Goal: Task Accomplishment & Management: Manage account settings

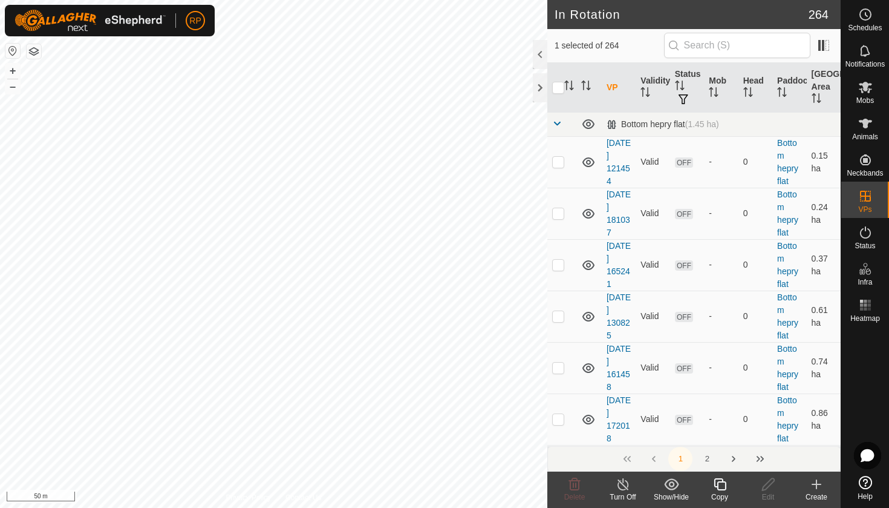
click at [714, 486] on icon at bounding box center [720, 484] width 15 height 15
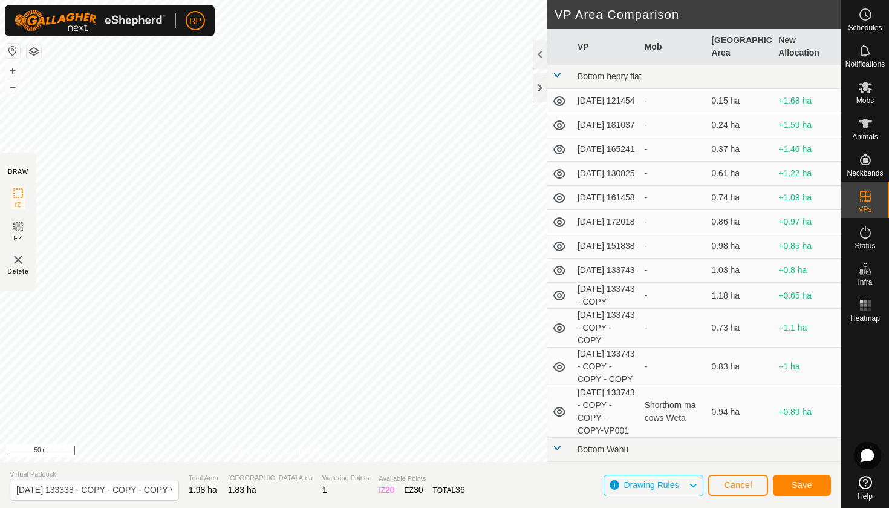
click at [794, 483] on span "Save" at bounding box center [802, 485] width 21 height 10
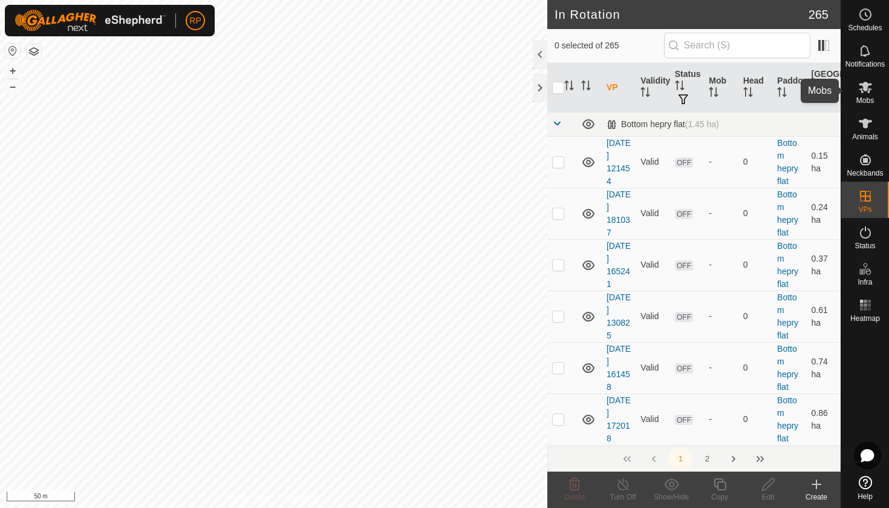
click at [857, 99] on span "Mobs" at bounding box center [866, 100] width 18 height 7
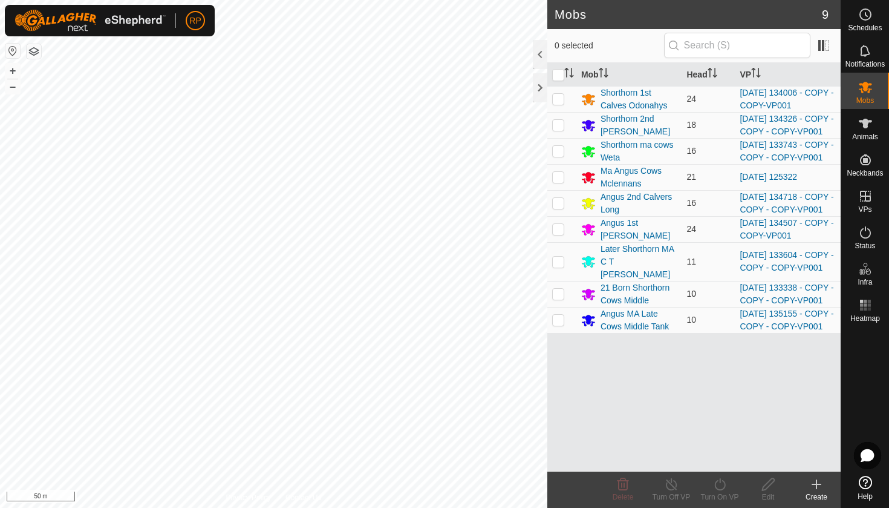
click at [558, 298] on p-checkbox at bounding box center [558, 294] width 12 height 10
checkbox input "true"
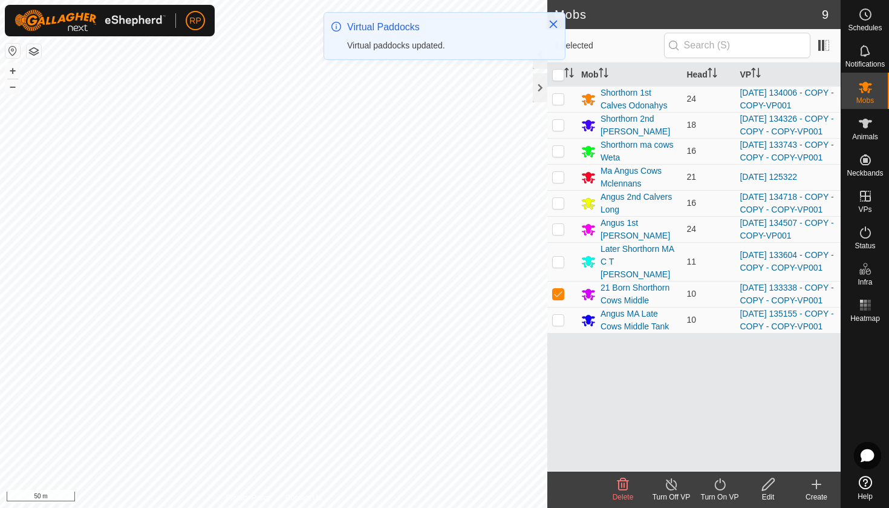
click at [715, 489] on icon at bounding box center [720, 484] width 15 height 15
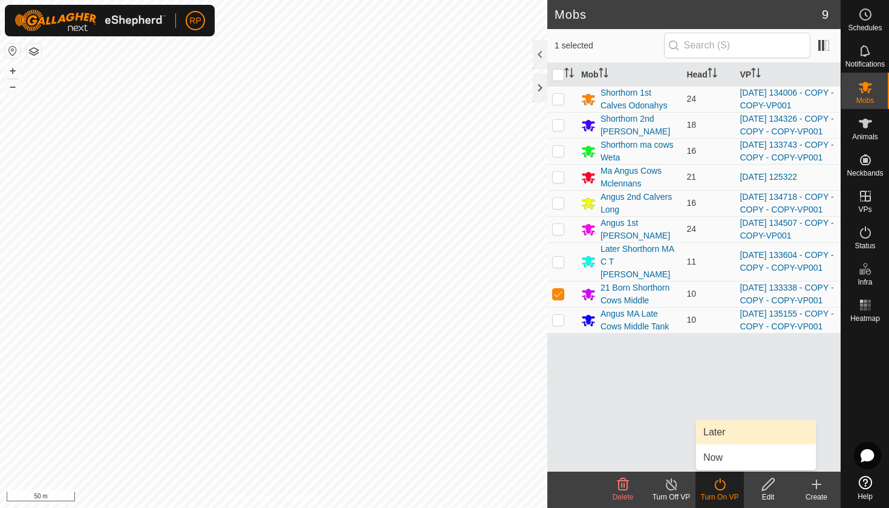
click at [724, 437] on link "Later" at bounding box center [756, 432] width 120 height 24
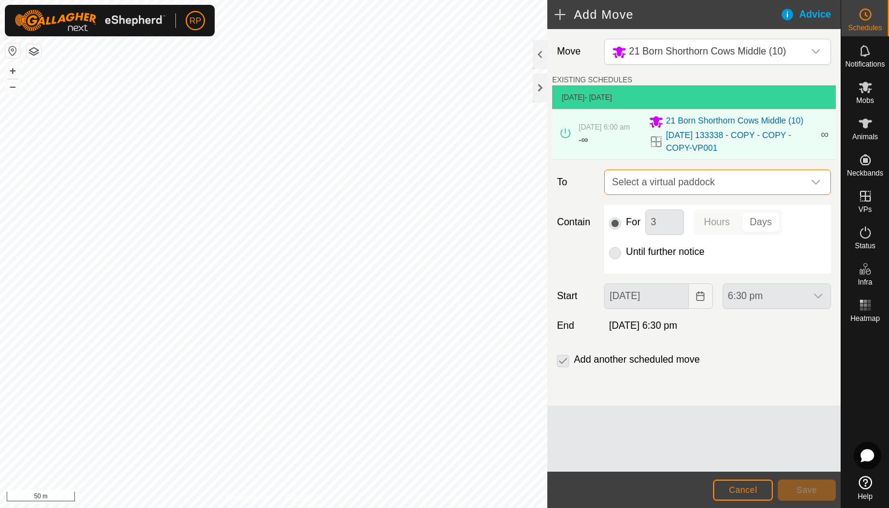
click at [654, 179] on span "Select a virtual paddock" at bounding box center [705, 182] width 197 height 24
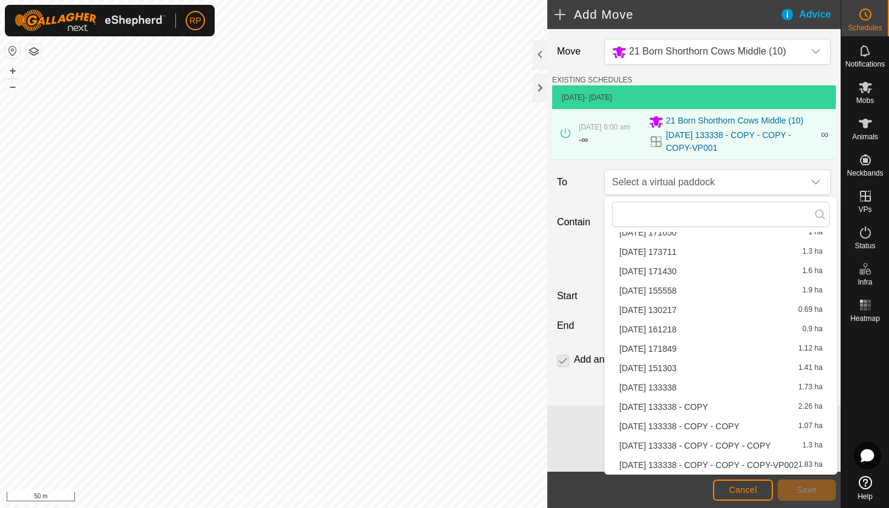
scroll to position [230, 0]
click at [725, 463] on li "[DATE] 133338 - COPY - COPY - COPY-VP002 1.83 ha" at bounding box center [721, 464] width 218 height 18
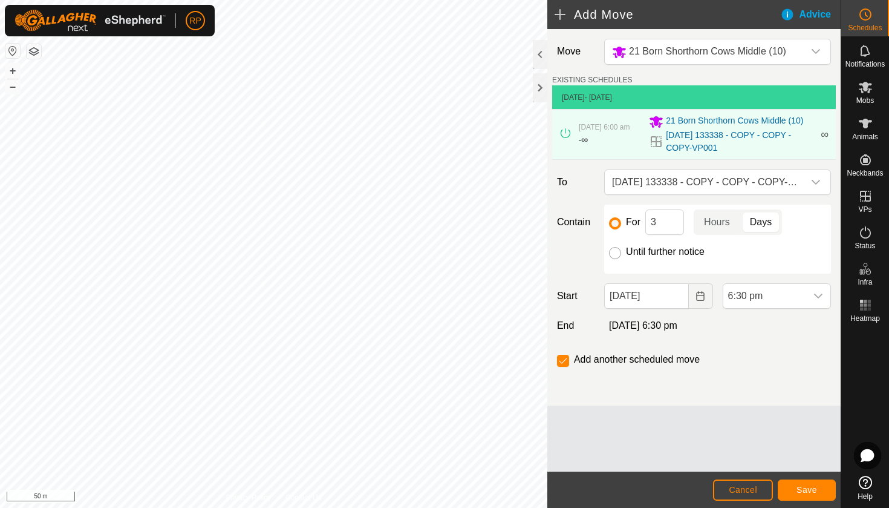
click at [614, 258] on input "Until further notice" at bounding box center [615, 253] width 12 height 12
radio input "true"
checkbox input "false"
click at [701, 297] on icon "Choose Date" at bounding box center [701, 296] width 10 height 10
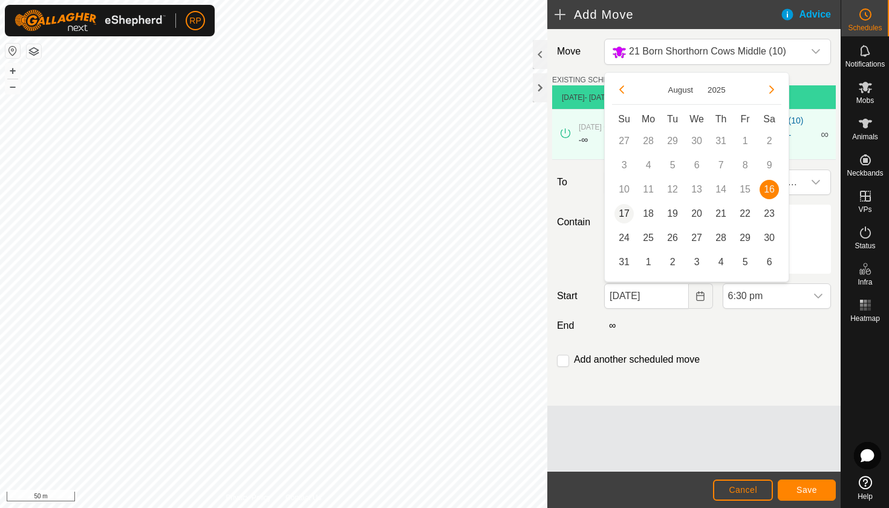
click at [622, 211] on span "17" at bounding box center [624, 213] width 19 height 19
type input "[DATE]"
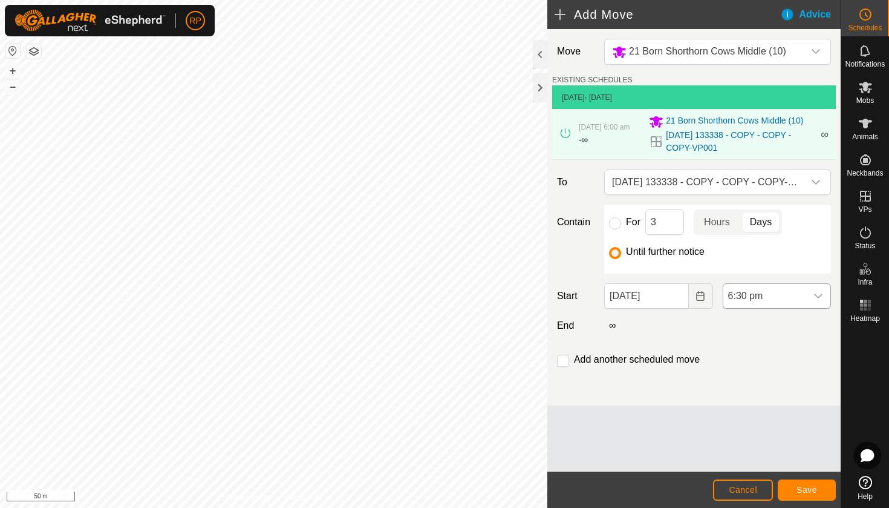
click at [780, 284] on span "6:30 pm" at bounding box center [764, 296] width 83 height 24
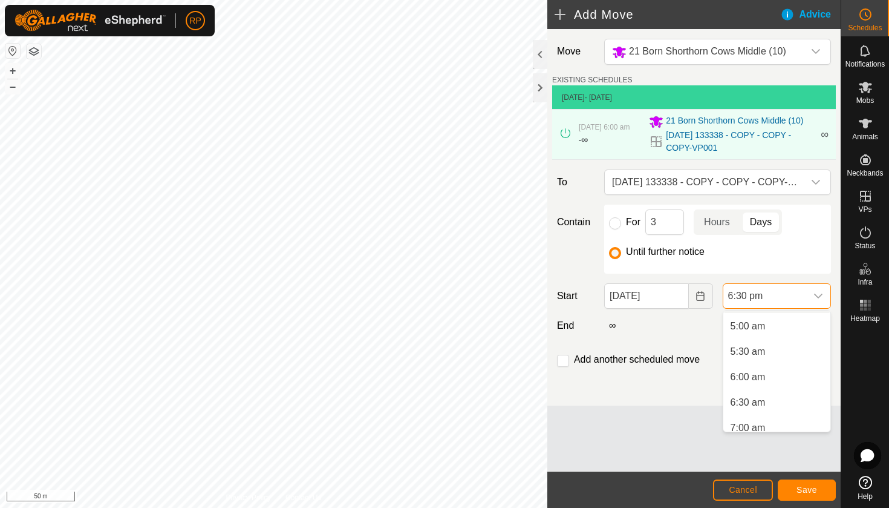
scroll to position [250, 0]
click at [750, 377] on li "6:00 am" at bounding box center [776, 377] width 107 height 24
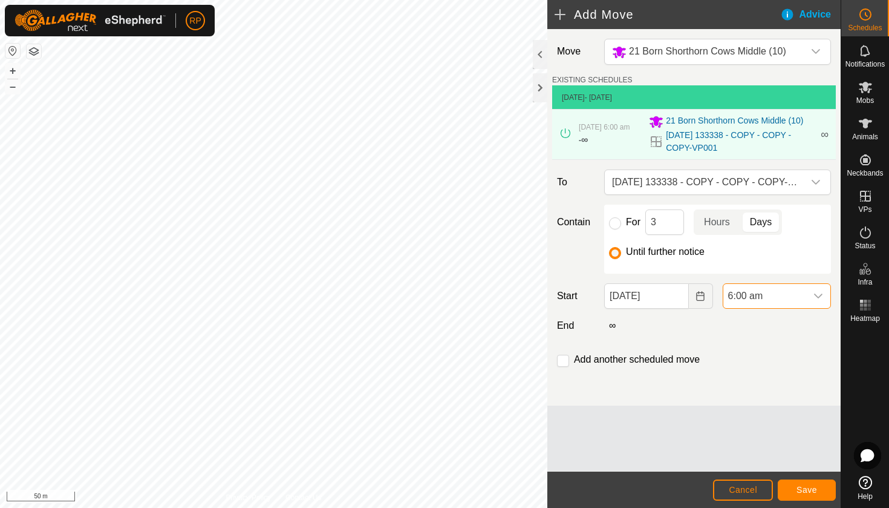
click at [817, 483] on button "Save" at bounding box center [807, 489] width 58 height 21
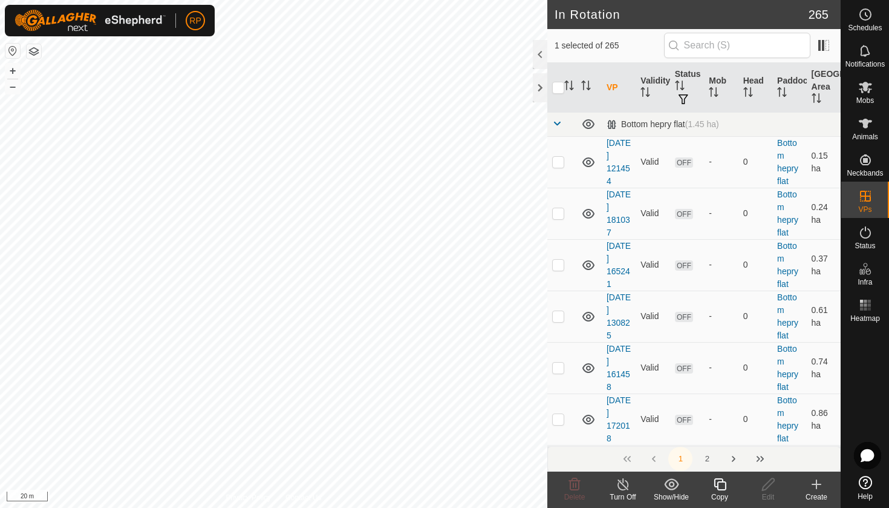
click at [722, 491] on div "Copy" at bounding box center [720, 496] width 48 height 11
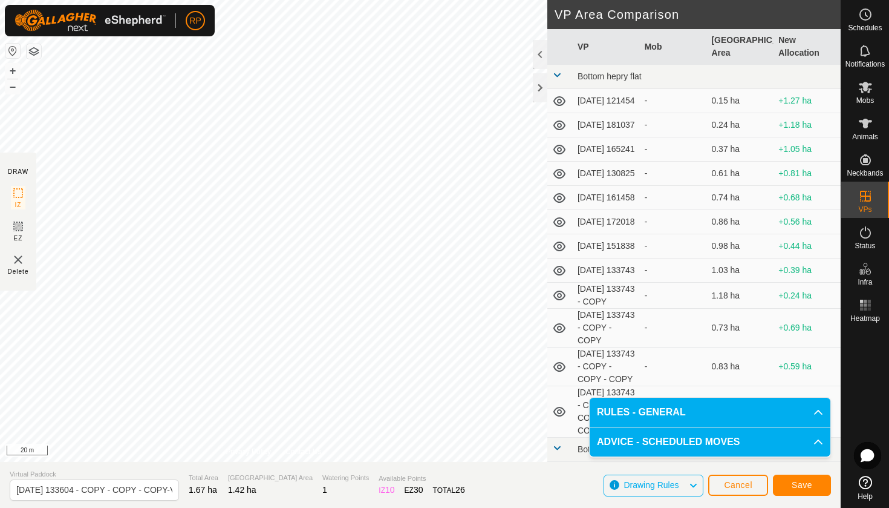
click at [800, 486] on span "Save" at bounding box center [802, 485] width 21 height 10
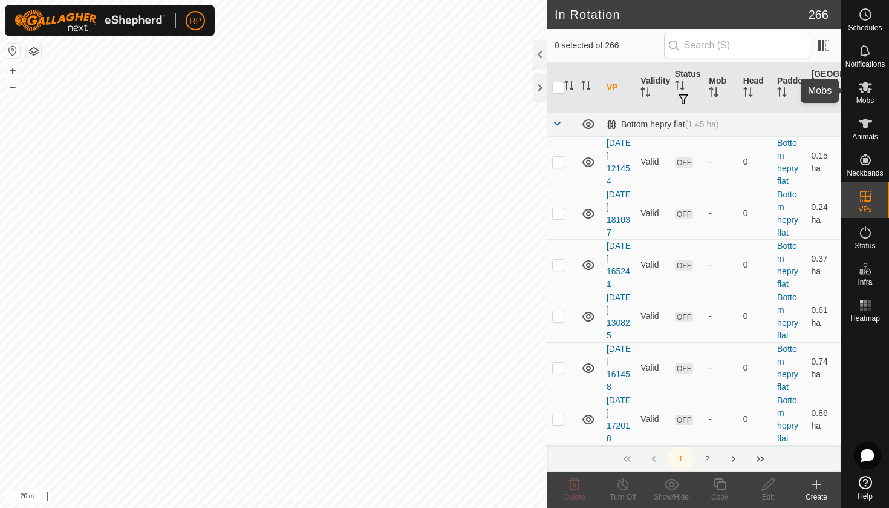
click at [864, 102] on span "Mobs" at bounding box center [866, 100] width 18 height 7
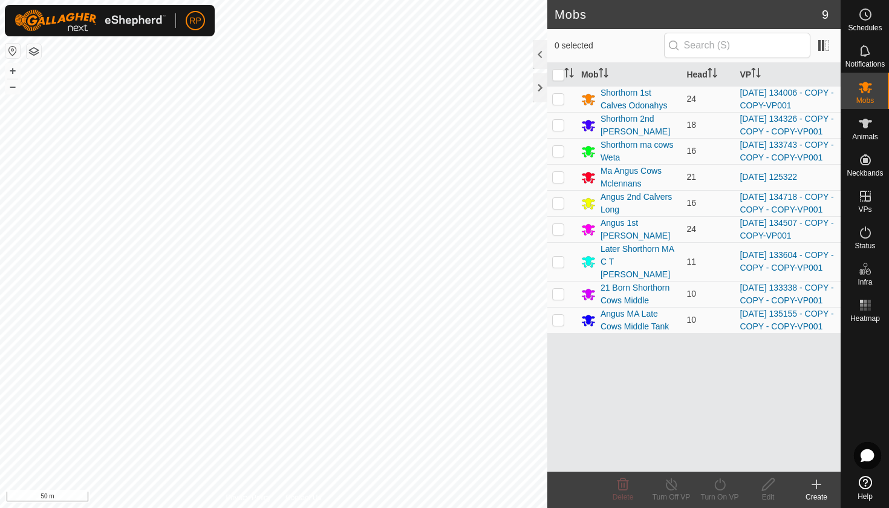
click at [557, 266] on p-checkbox at bounding box center [558, 261] width 12 height 10
checkbox input "true"
click at [723, 493] on div "Turn On VP" at bounding box center [720, 496] width 48 height 11
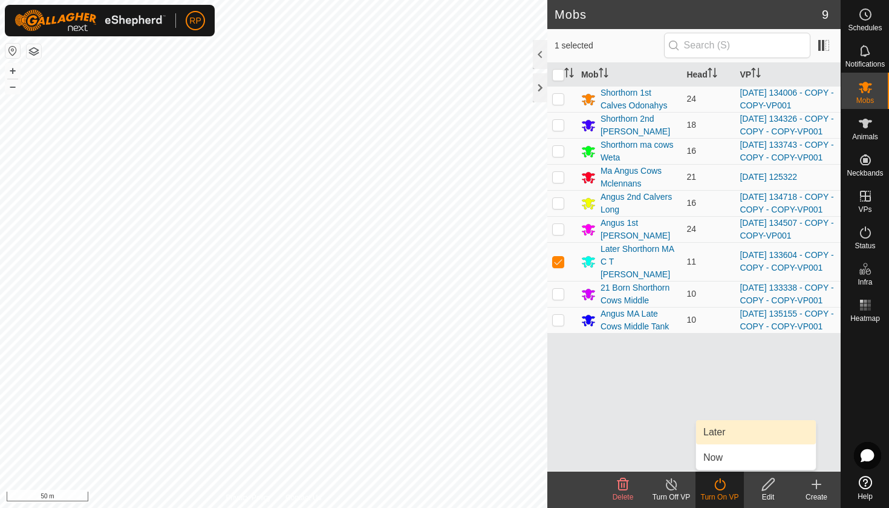
click at [717, 429] on link "Later" at bounding box center [756, 432] width 120 height 24
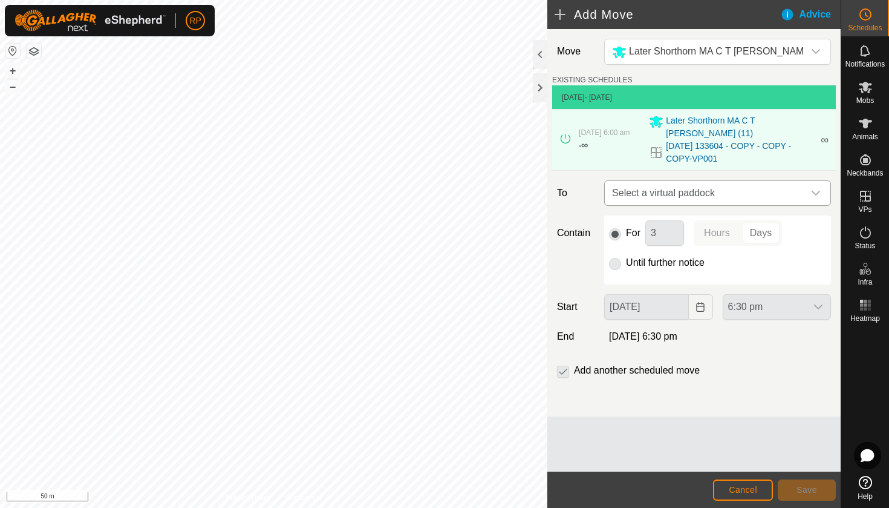
click at [656, 181] on span "Select a virtual paddock" at bounding box center [705, 193] width 197 height 24
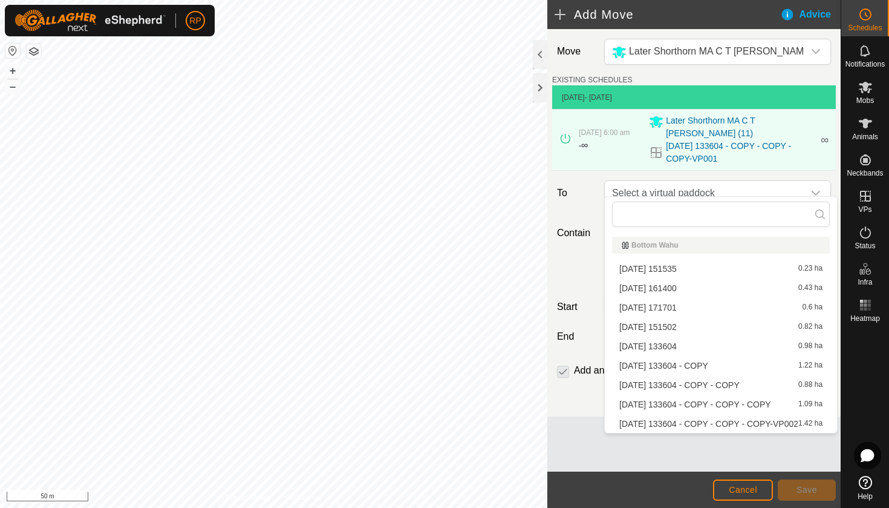
click at [710, 425] on li "[DATE] 133604 - COPY - COPY - COPY-VP002 1.42 ha" at bounding box center [721, 423] width 218 height 18
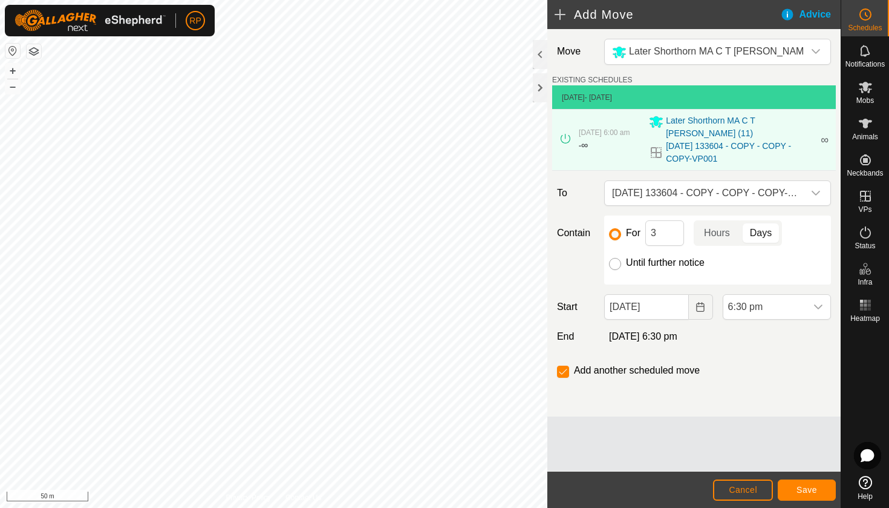
click at [613, 258] on input "Until further notice" at bounding box center [615, 264] width 12 height 12
radio input "true"
checkbox input "false"
click at [705, 305] on button "Choose Date" at bounding box center [701, 306] width 24 height 25
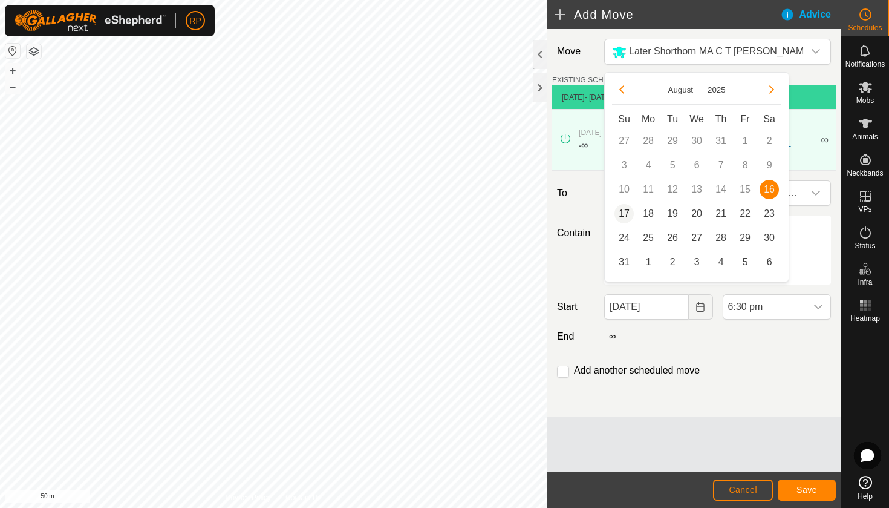
click at [627, 220] on span "17" at bounding box center [624, 213] width 19 height 19
type input "[DATE]"
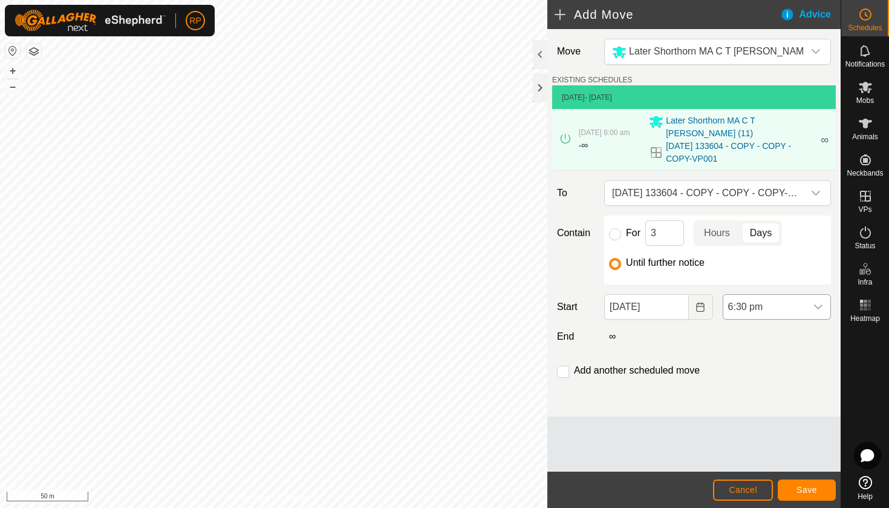
click at [814, 302] on icon "dropdown trigger" at bounding box center [819, 307] width 10 height 10
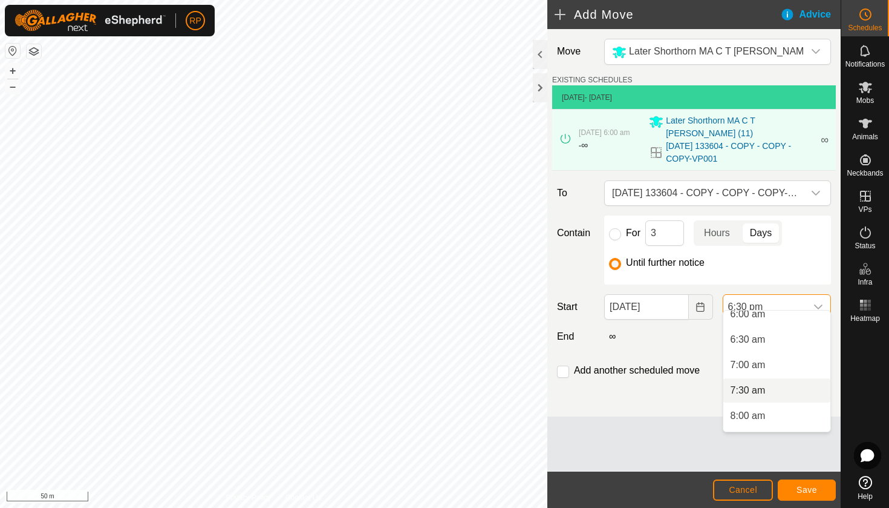
scroll to position [303, 0]
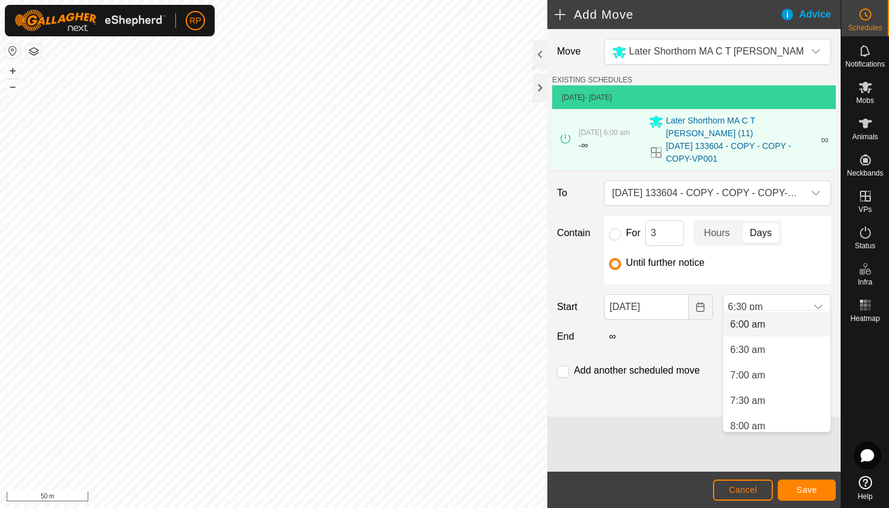
click at [774, 322] on li "6:00 am" at bounding box center [776, 324] width 107 height 24
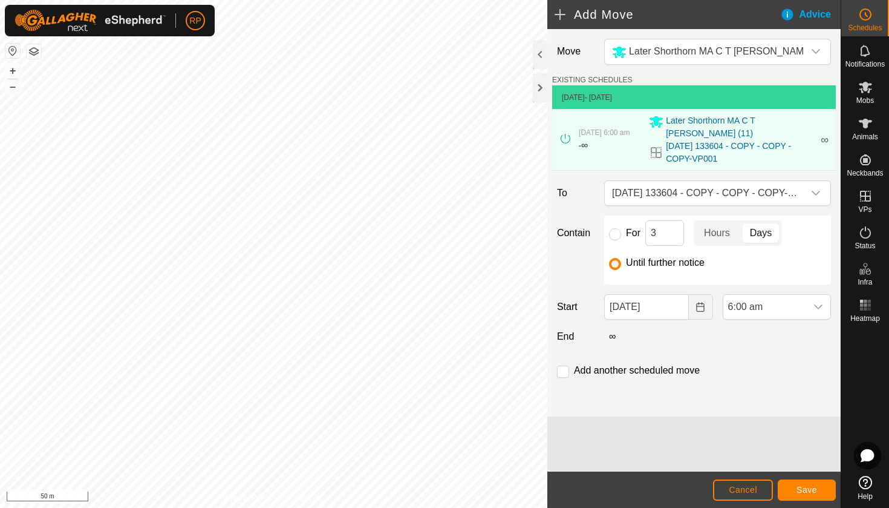
click at [811, 491] on span "Save" at bounding box center [807, 490] width 21 height 10
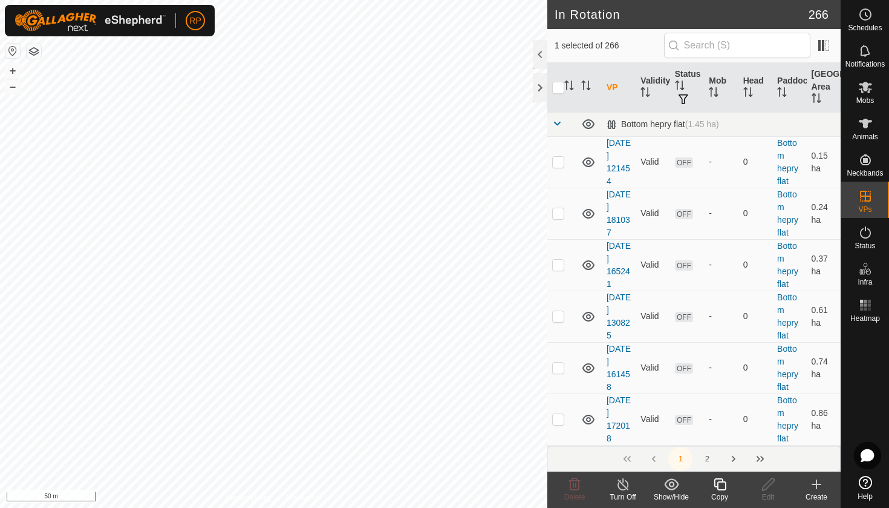
click at [718, 483] on icon at bounding box center [720, 484] width 12 height 12
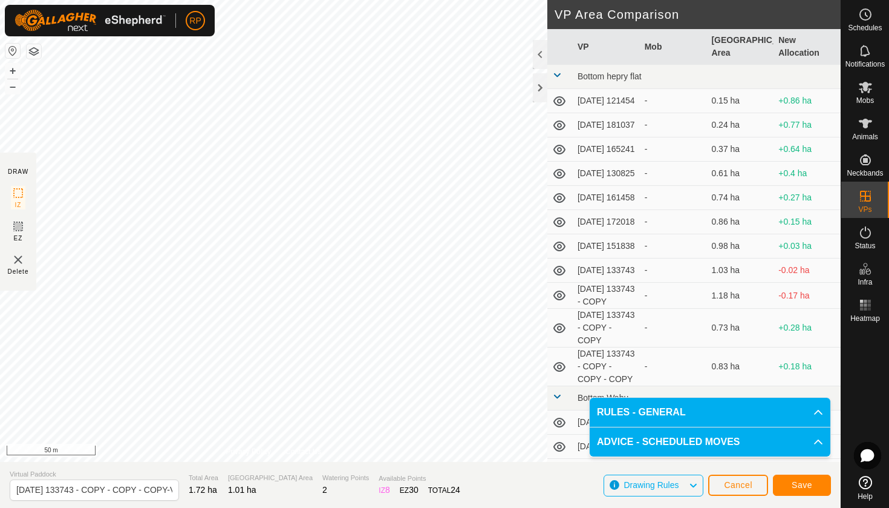
click at [804, 482] on span "Save" at bounding box center [802, 485] width 21 height 10
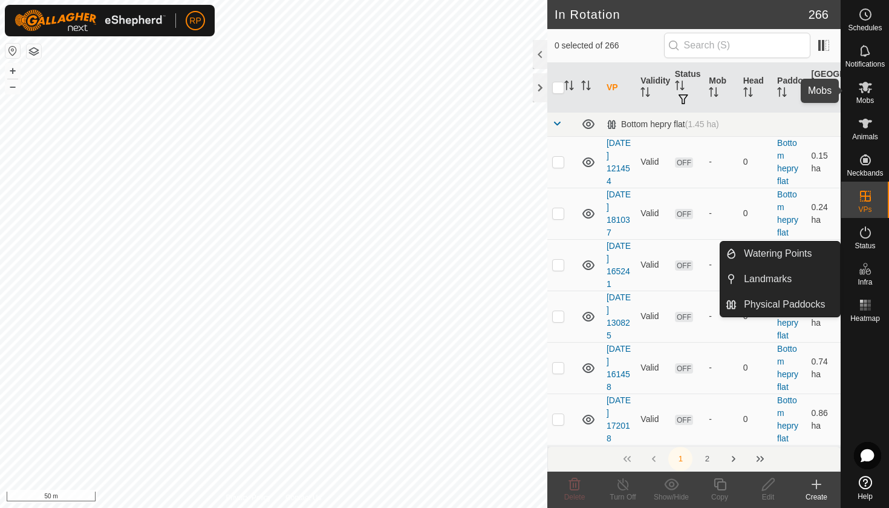
click at [871, 93] on icon at bounding box center [865, 87] width 15 height 15
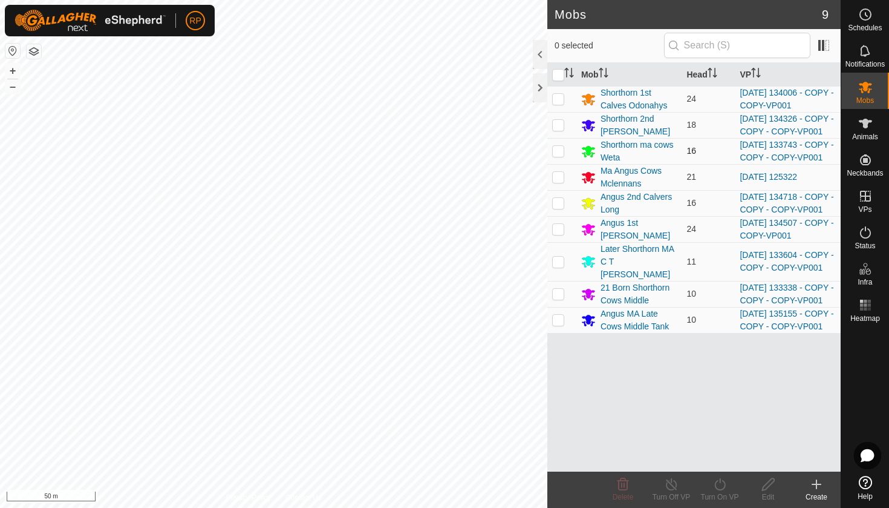
click at [563, 155] on p-checkbox at bounding box center [558, 151] width 12 height 10
checkbox input "true"
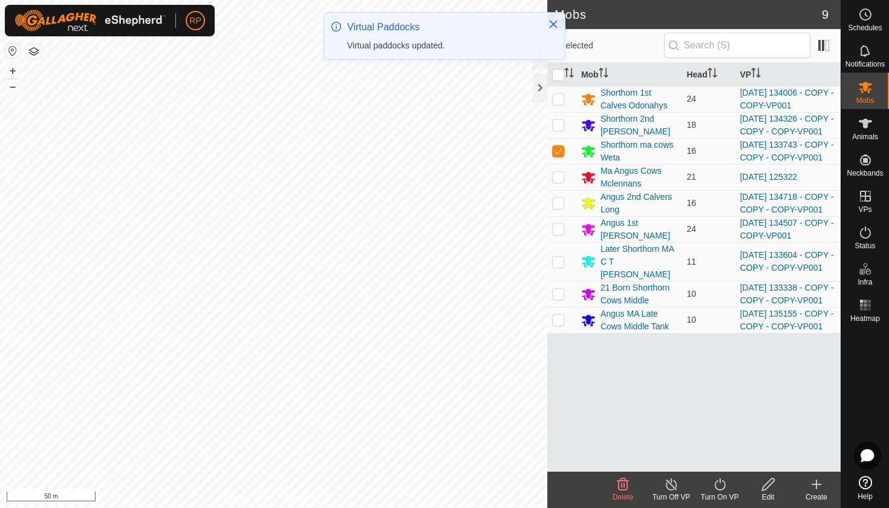
click at [725, 490] on icon at bounding box center [720, 484] width 15 height 15
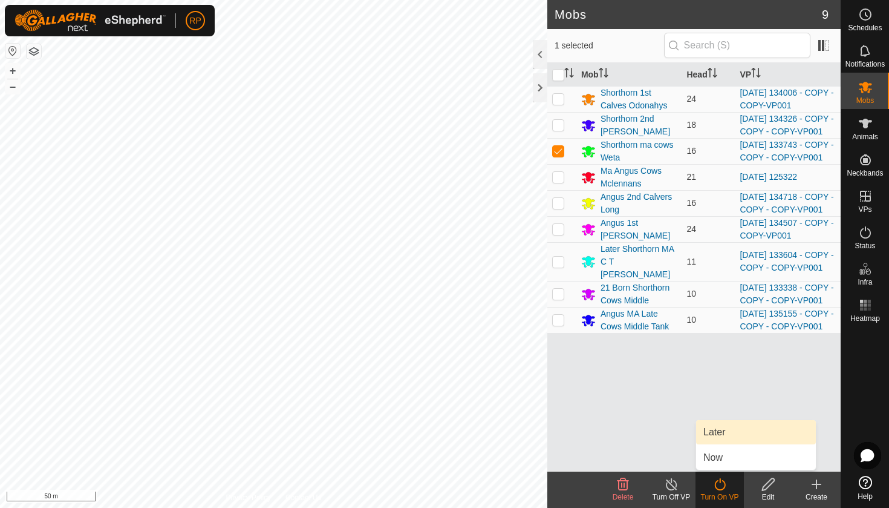
click at [717, 433] on link "Later" at bounding box center [756, 432] width 120 height 24
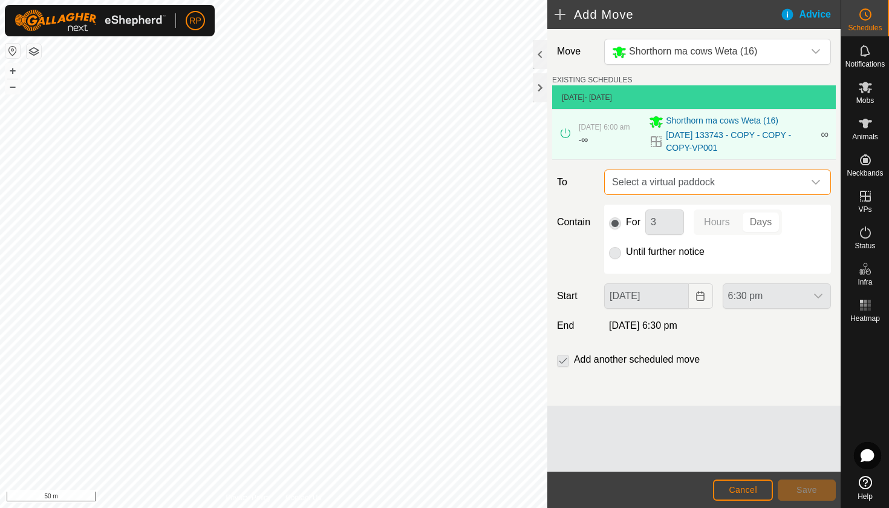
click at [645, 184] on span "Select a virtual paddock" at bounding box center [705, 182] width 197 height 24
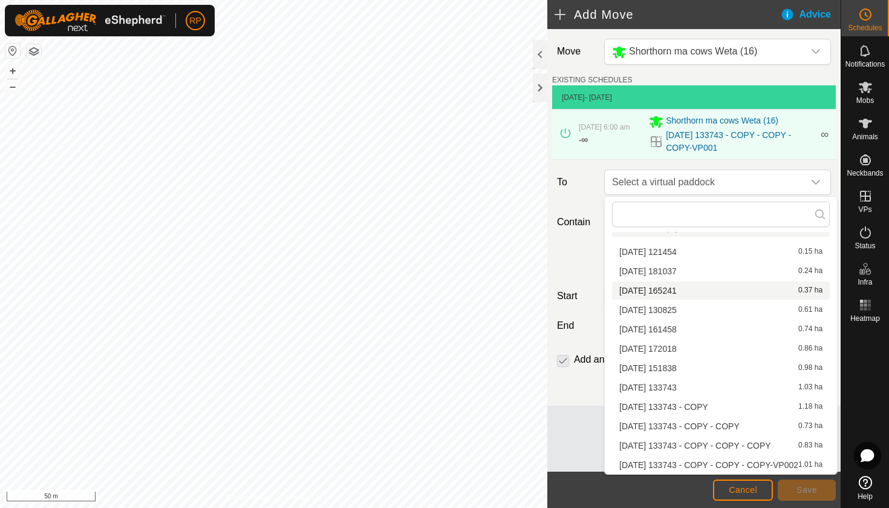
scroll to position [17, 0]
click at [746, 468] on li "[DATE] 133743 - COPY - COPY - COPY-VP002 1.01 ha" at bounding box center [721, 464] width 218 height 18
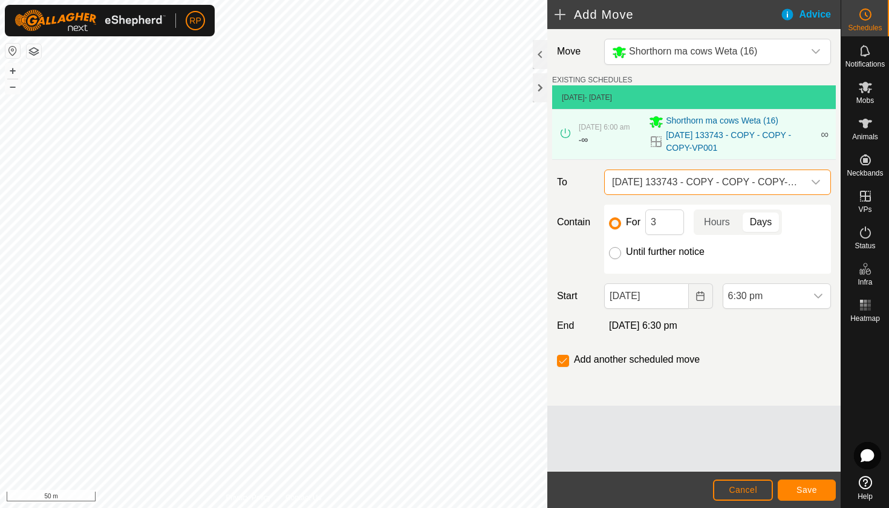
click at [616, 253] on input "Until further notice" at bounding box center [615, 253] width 12 height 12
radio input "true"
checkbox input "false"
click at [691, 297] on button "Choose Date" at bounding box center [701, 295] width 24 height 25
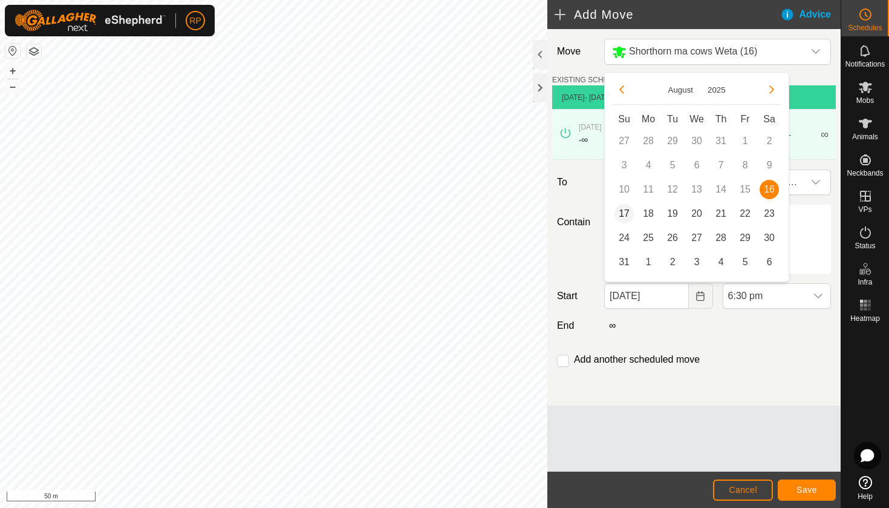
click at [625, 211] on span "17" at bounding box center [624, 213] width 19 height 19
type input "[DATE]"
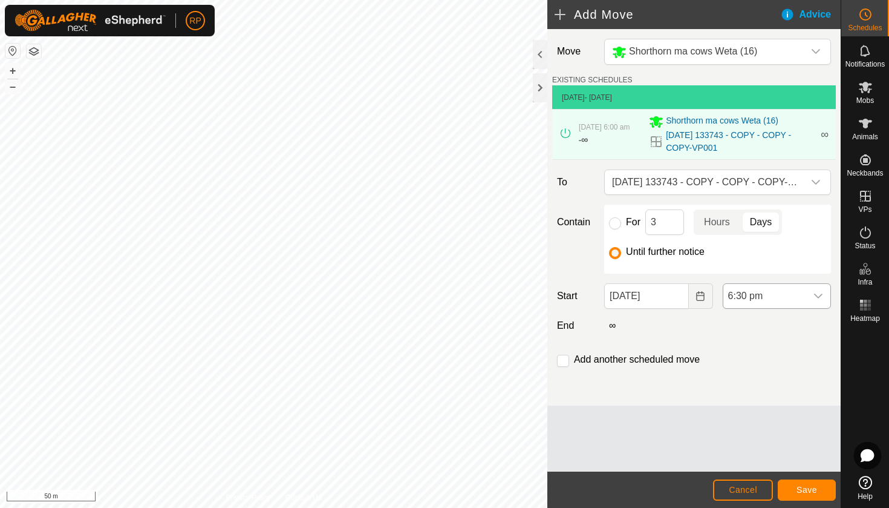
click at [800, 295] on span "6:30 pm" at bounding box center [764, 296] width 83 height 24
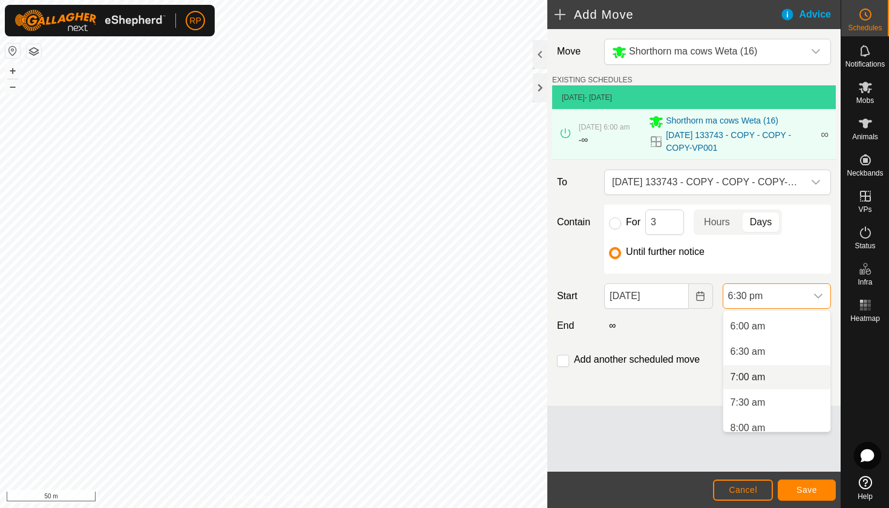
scroll to position [295, 0]
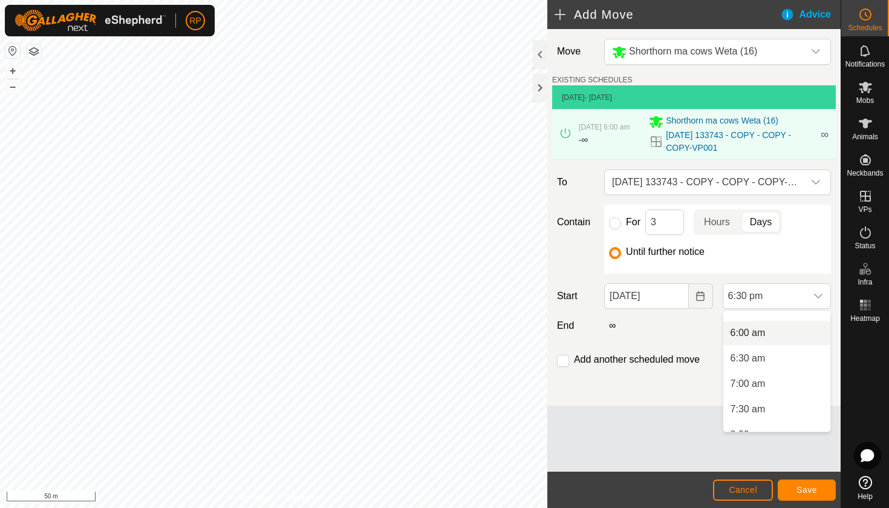
click at [774, 330] on li "6:00 am" at bounding box center [776, 333] width 107 height 24
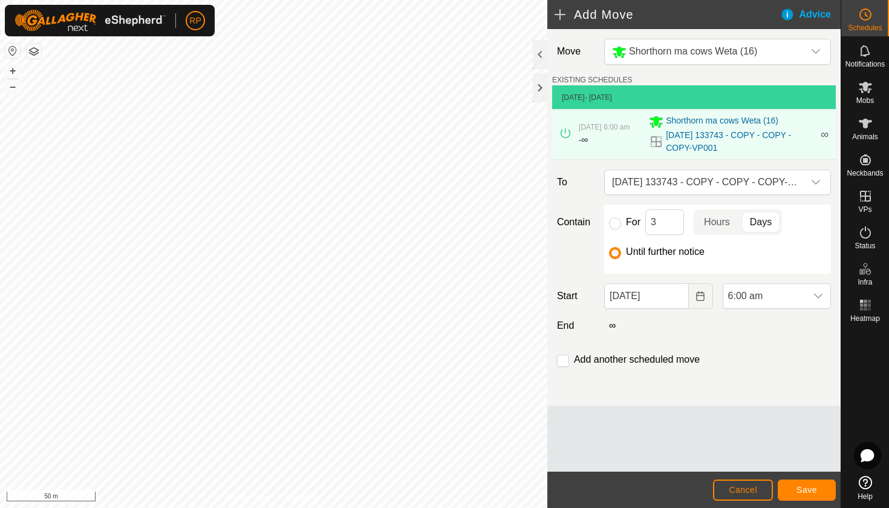
click at [807, 497] on button "Save" at bounding box center [807, 489] width 58 height 21
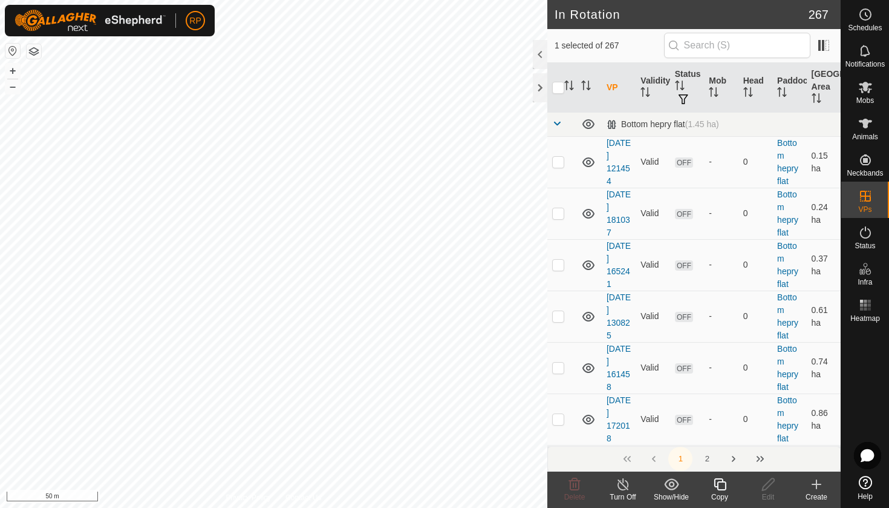
click at [719, 485] on icon at bounding box center [720, 484] width 15 height 15
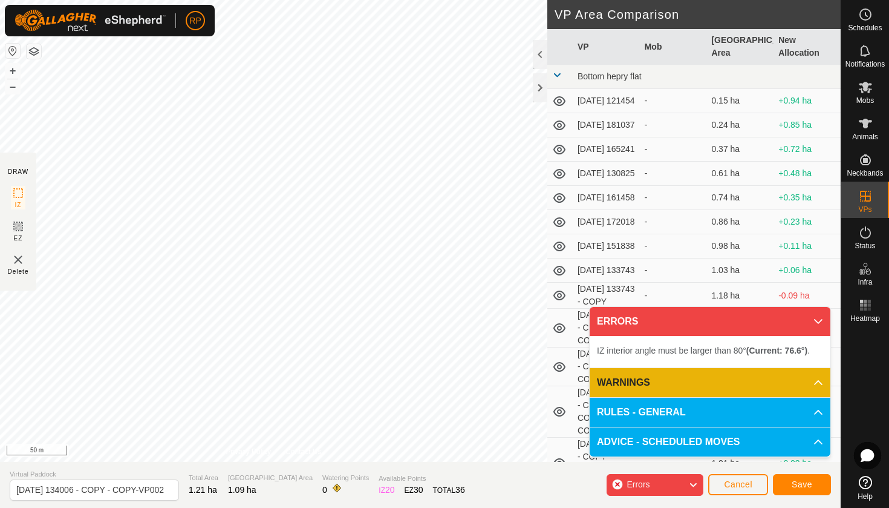
click at [177, 471] on div "DRAW IZ EZ Delete Privacy Policy Contact Us IZ interior angle must be larger th…" at bounding box center [420, 254] width 841 height 508
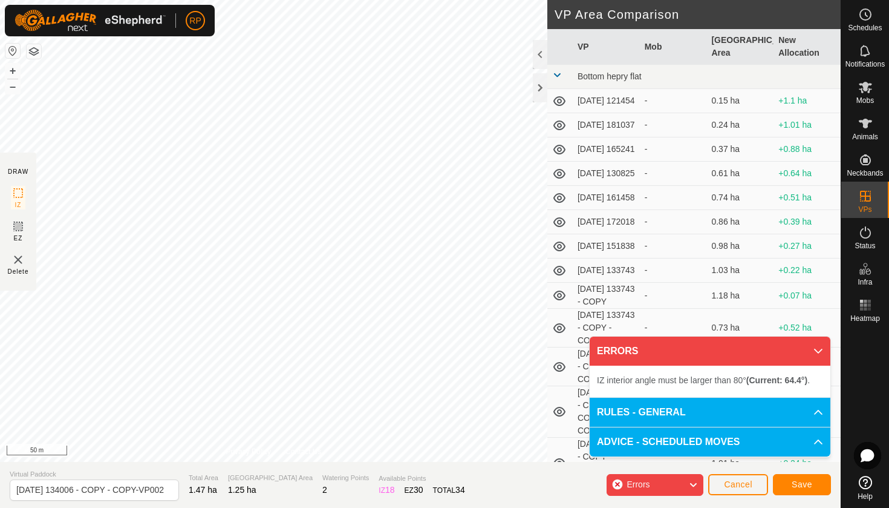
click at [203, 463] on div "DRAW IZ EZ Delete Privacy Policy Contact Us IZ interior angle must be larger th…" at bounding box center [420, 254] width 841 height 508
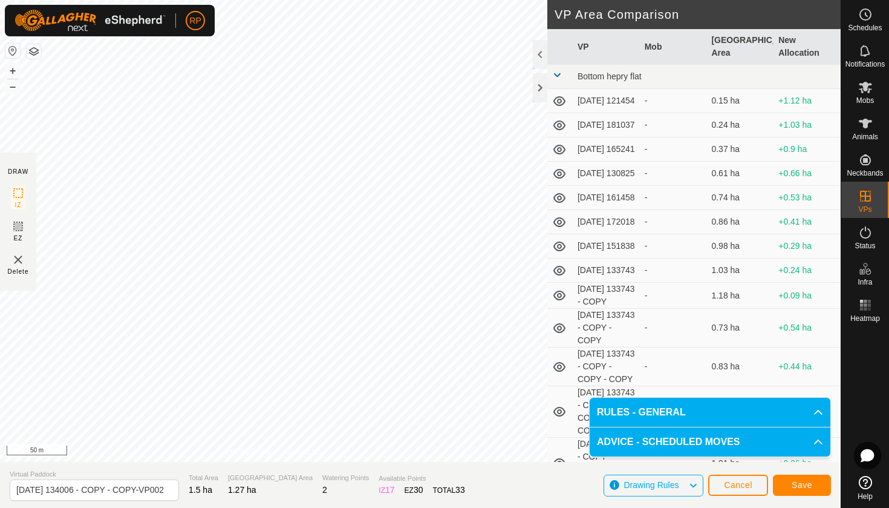
click at [803, 483] on span "Save" at bounding box center [802, 485] width 21 height 10
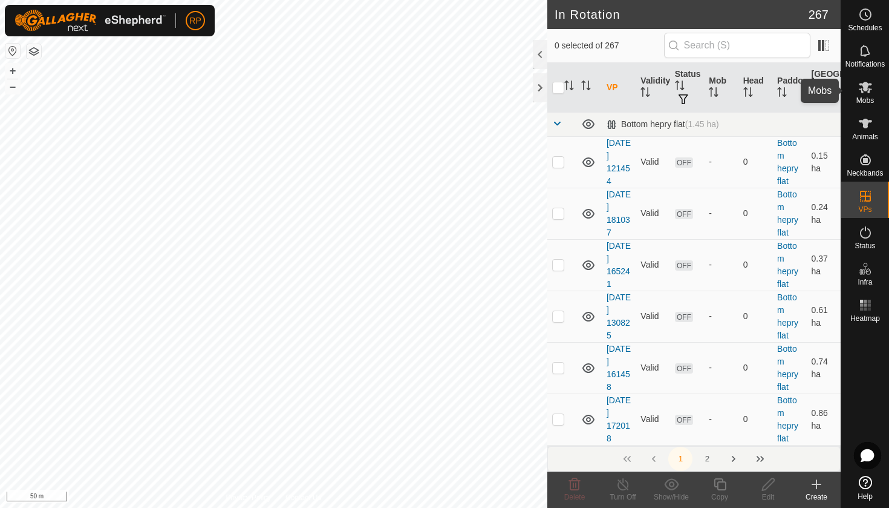
click at [864, 89] on icon at bounding box center [865, 87] width 13 height 11
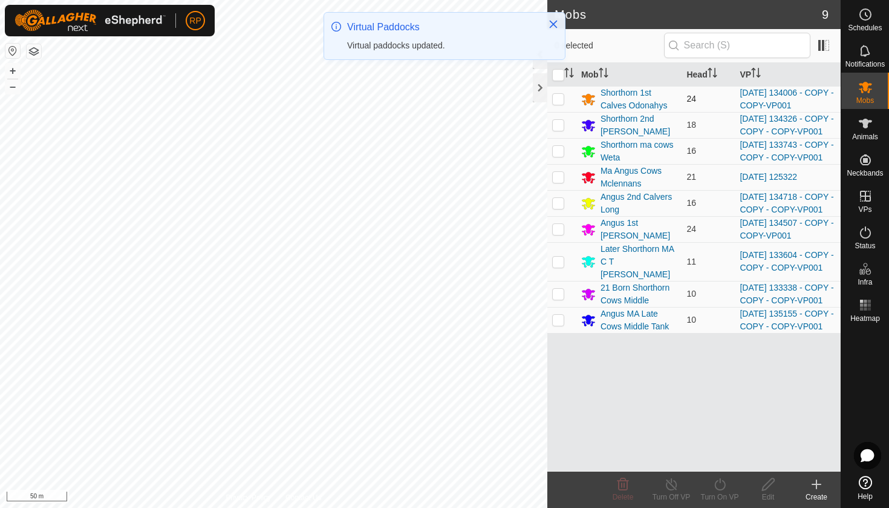
click at [557, 104] on td at bounding box center [561, 99] width 29 height 26
checkbox input "true"
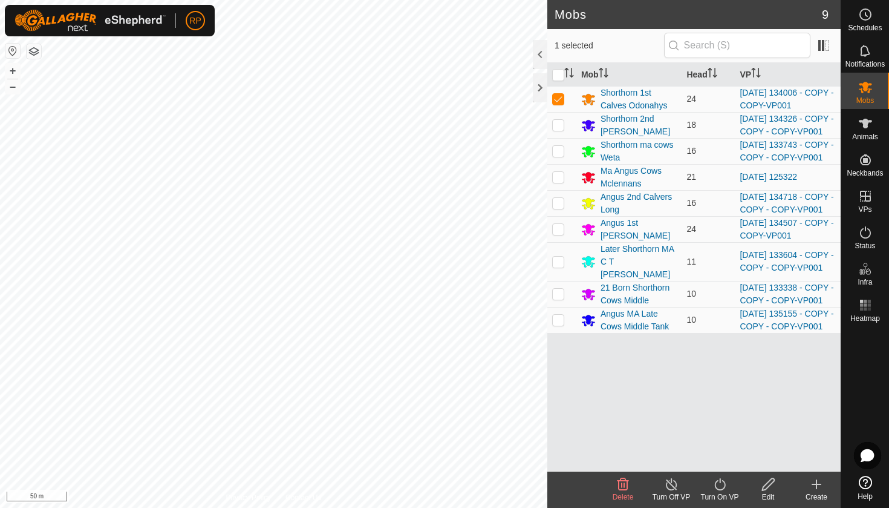
click at [723, 481] on icon at bounding box center [719, 484] width 11 height 12
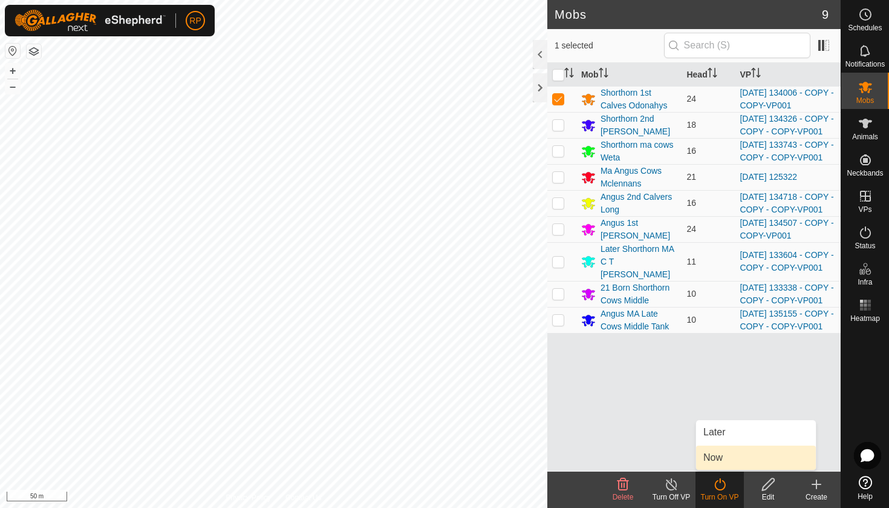
click at [715, 461] on link "Now" at bounding box center [756, 457] width 120 height 24
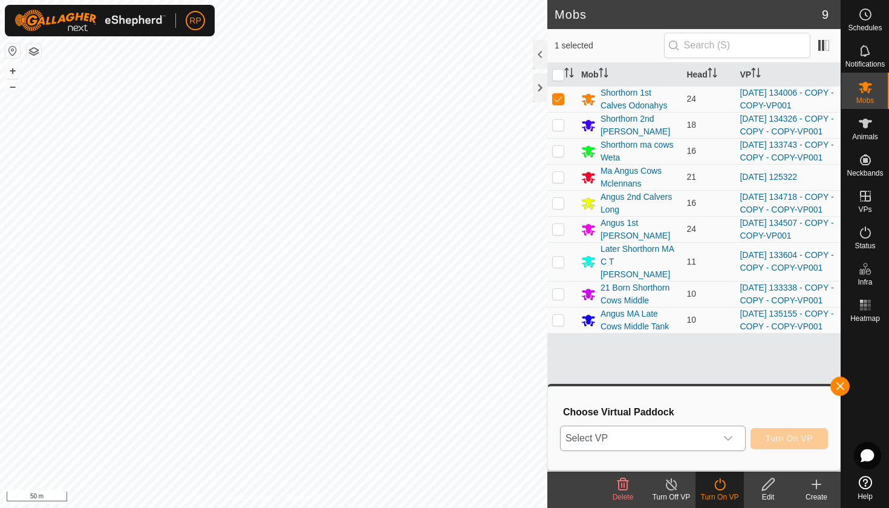
click at [720, 445] on div "dropdown trigger" at bounding box center [728, 438] width 24 height 24
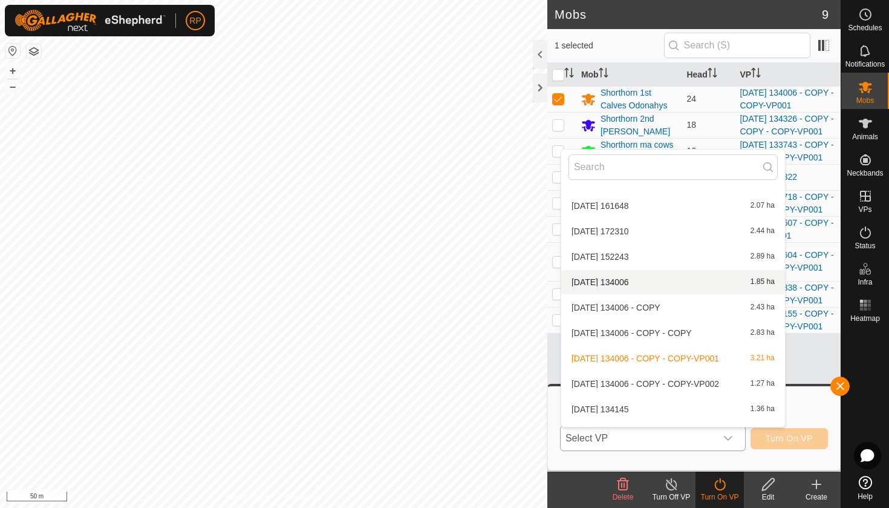
scroll to position [5800, 0]
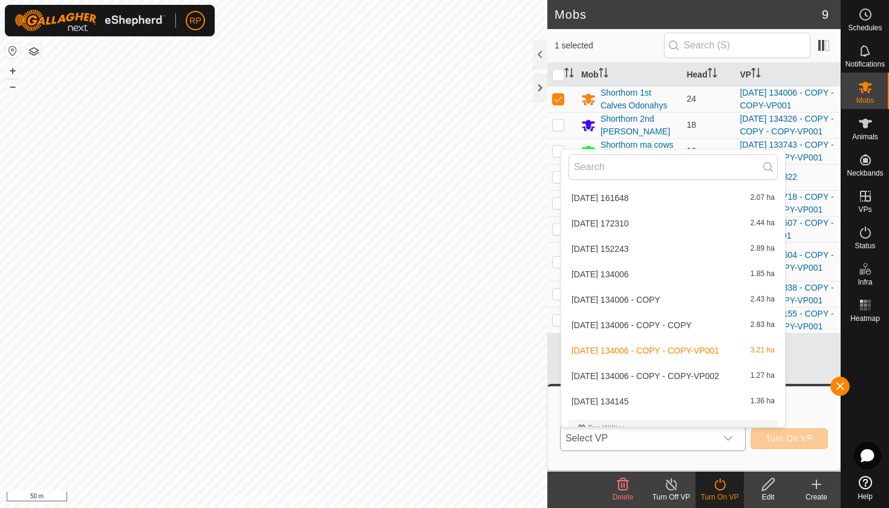
click at [657, 373] on li "[DATE] 134006 - COPY - COPY-VP002 1.27 ha" at bounding box center [673, 376] width 224 height 24
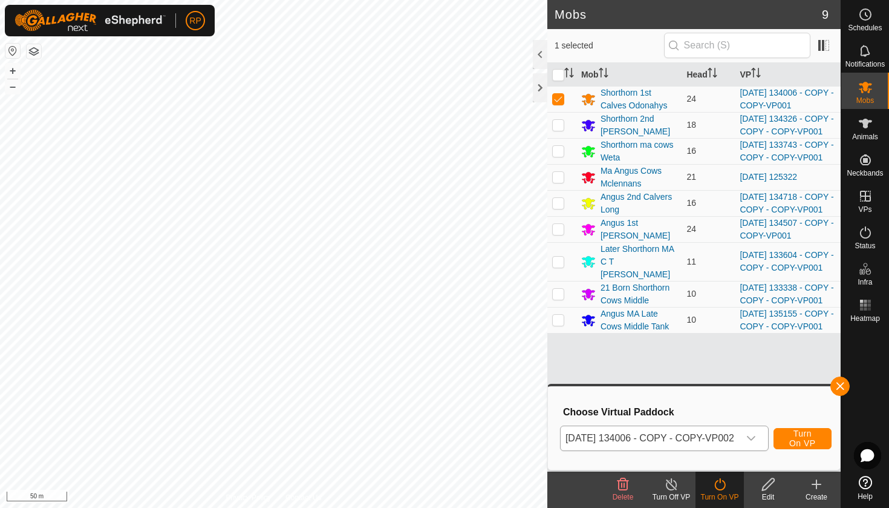
click at [817, 444] on span "Turn On VP" at bounding box center [803, 437] width 28 height 19
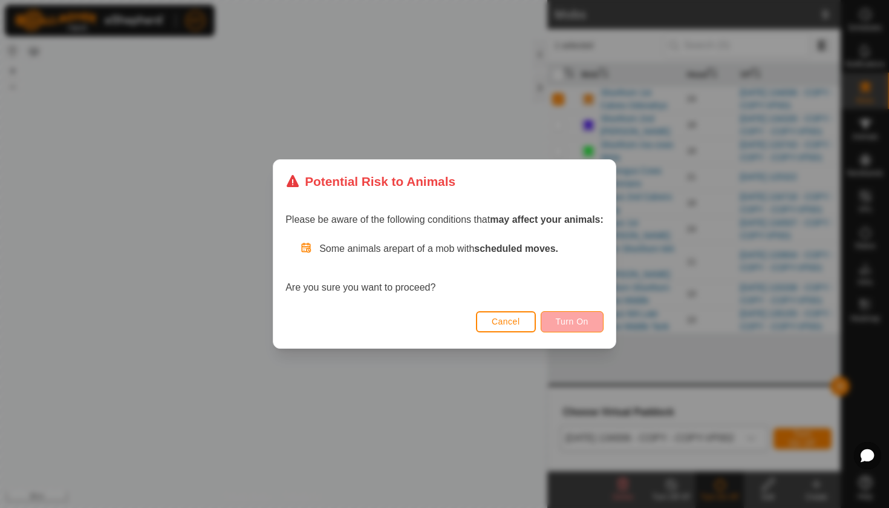
click at [579, 311] on button "Turn On" at bounding box center [572, 321] width 63 height 21
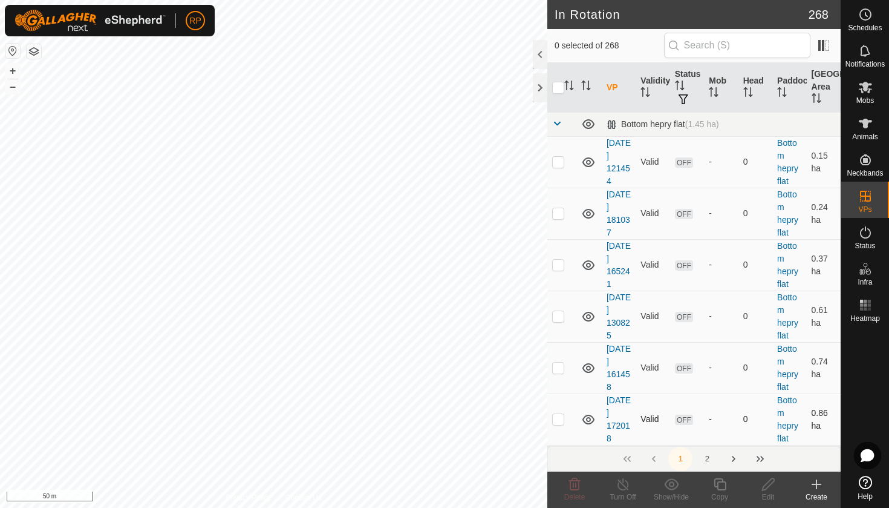
checkbox input "true"
click at [728, 483] on copy-svg-icon at bounding box center [720, 484] width 48 height 15
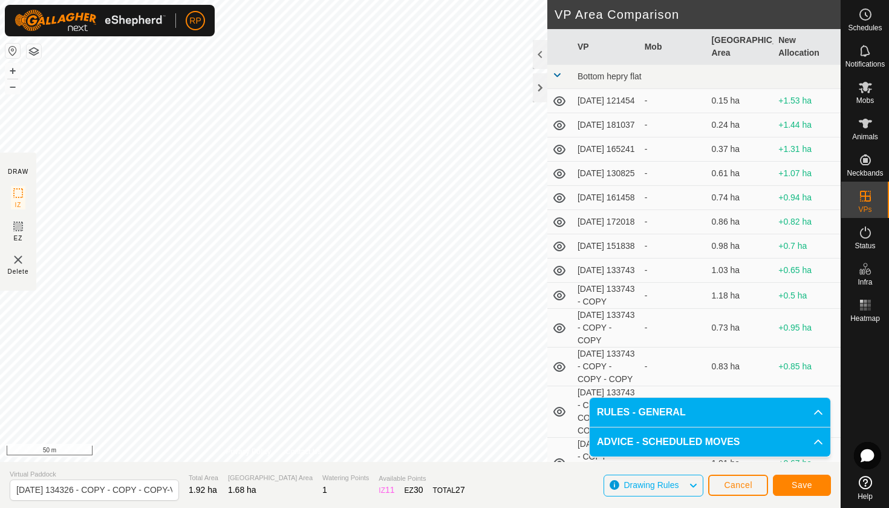
click at [817, 481] on button "Save" at bounding box center [802, 484] width 58 height 21
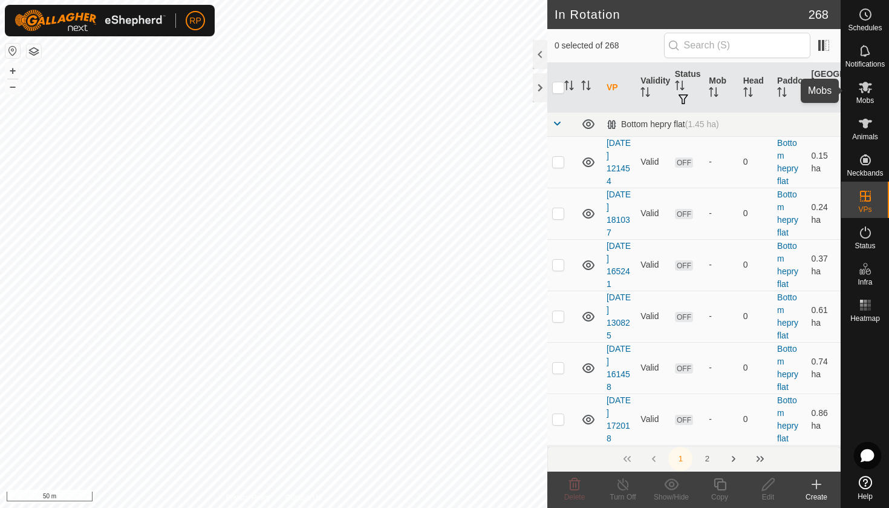
click at [864, 101] on span "Mobs" at bounding box center [866, 100] width 18 height 7
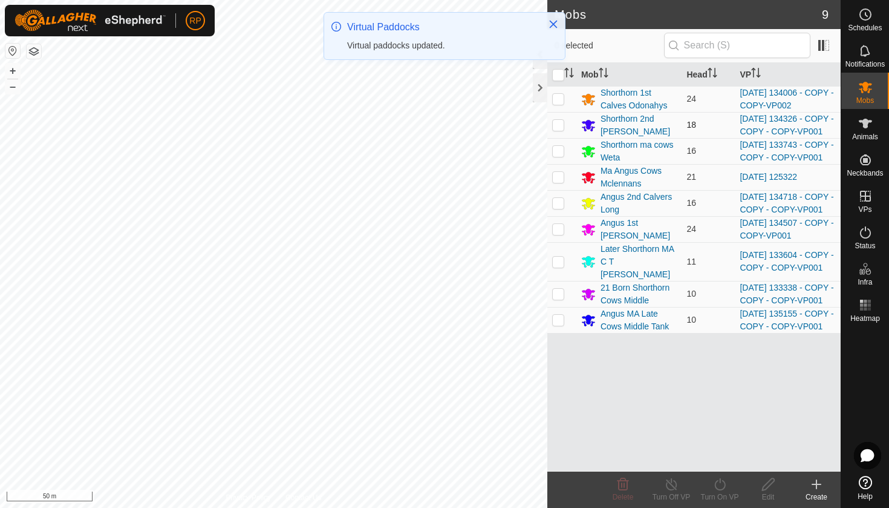
click at [553, 129] on p-checkbox at bounding box center [558, 125] width 12 height 10
checkbox input "true"
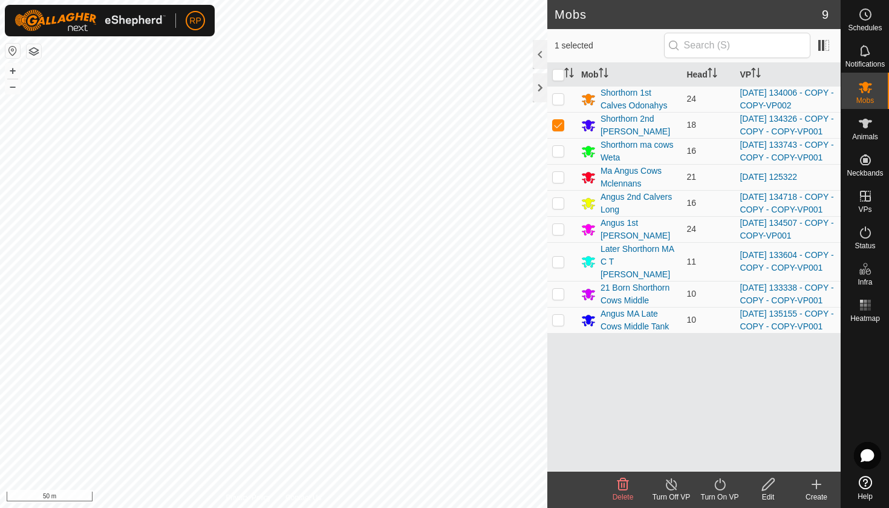
click at [717, 480] on icon at bounding box center [720, 484] width 15 height 15
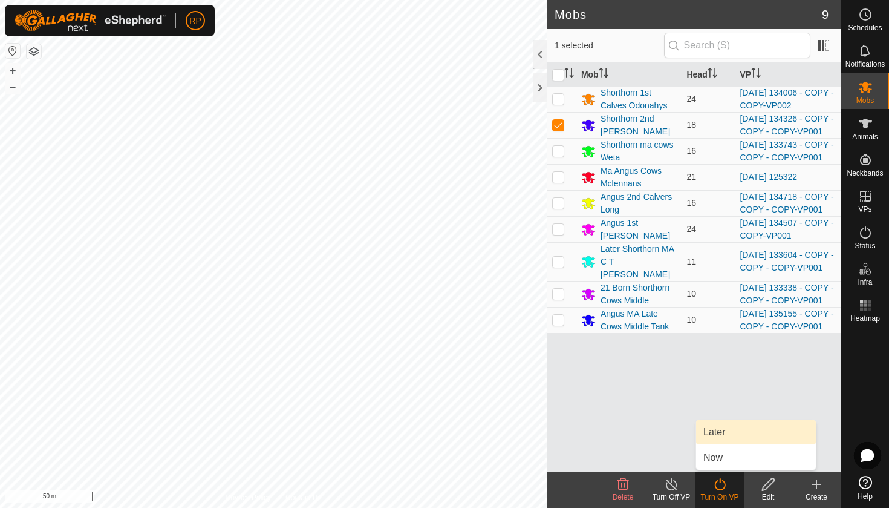
click at [713, 436] on link "Later" at bounding box center [756, 432] width 120 height 24
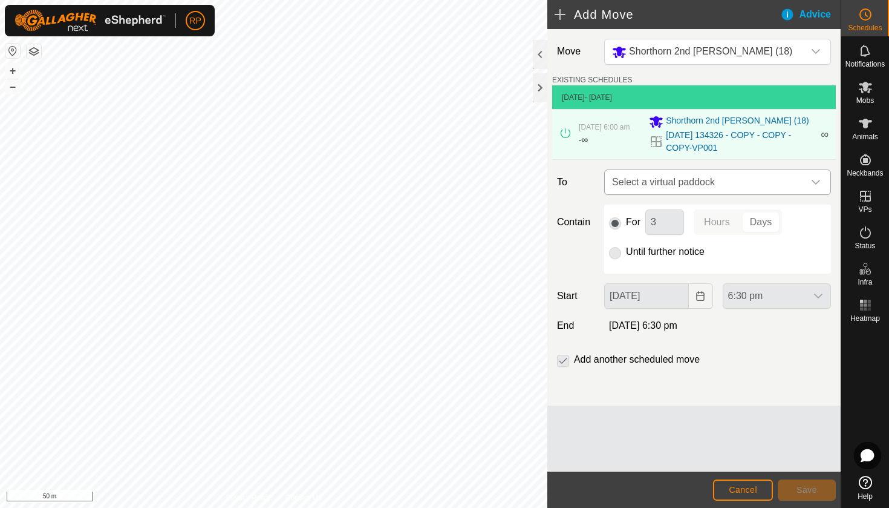
click at [667, 181] on span "Select a virtual paddock" at bounding box center [705, 182] width 197 height 24
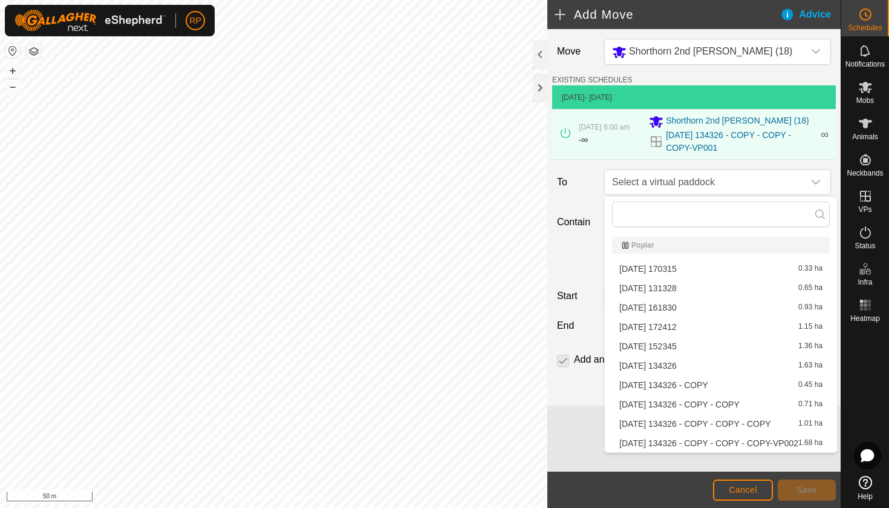
click at [745, 445] on li "[DATE] 134326 - COPY - COPY - COPY-VP002 1.68 ha" at bounding box center [721, 443] width 218 height 18
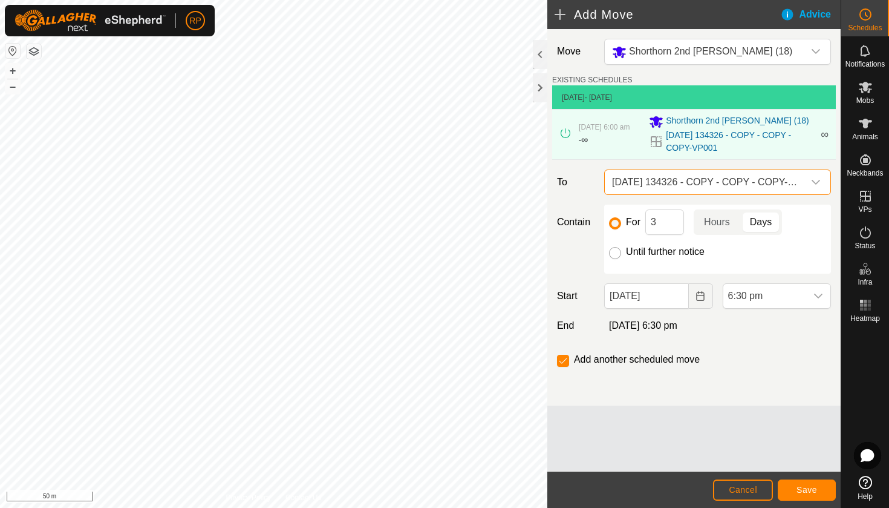
click at [615, 256] on input "Until further notice" at bounding box center [615, 253] width 12 height 12
radio input "true"
checkbox input "false"
click at [699, 296] on icon "Choose Date" at bounding box center [701, 296] width 10 height 10
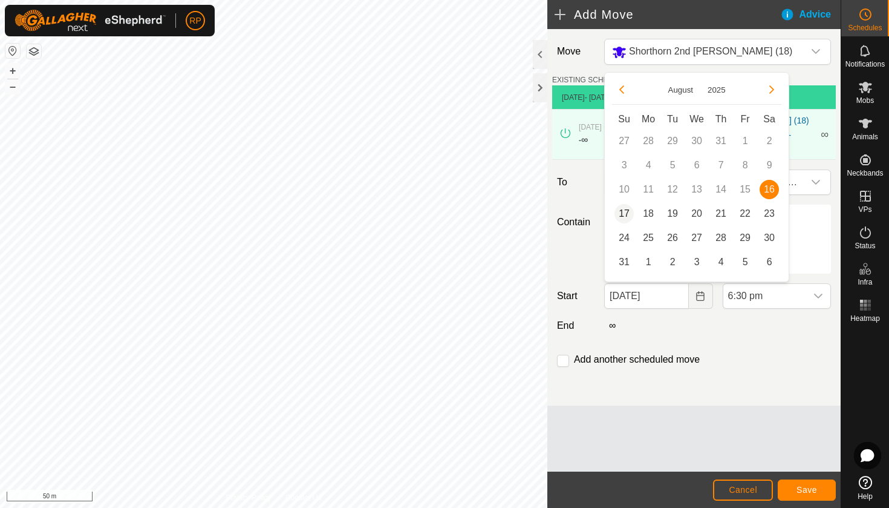
click at [621, 214] on span "17" at bounding box center [624, 213] width 19 height 19
type input "[DATE]"
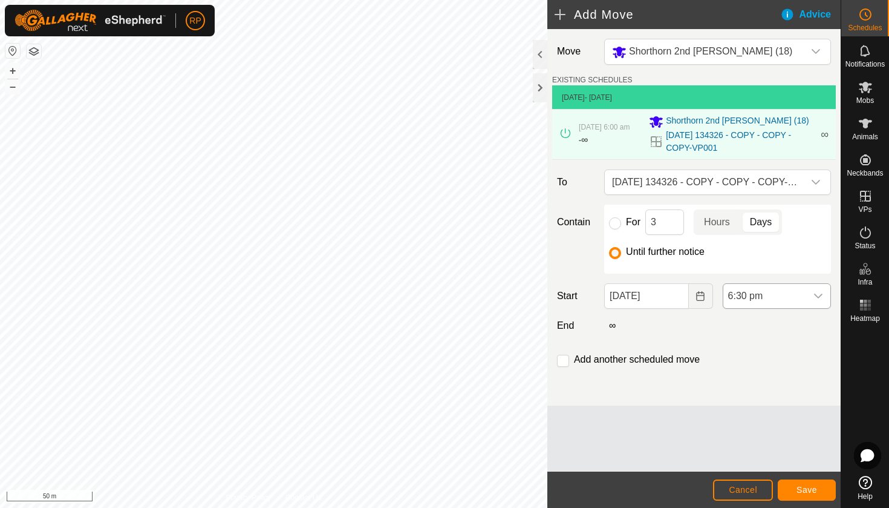
click at [815, 295] on icon "dropdown trigger" at bounding box center [818, 295] width 8 height 5
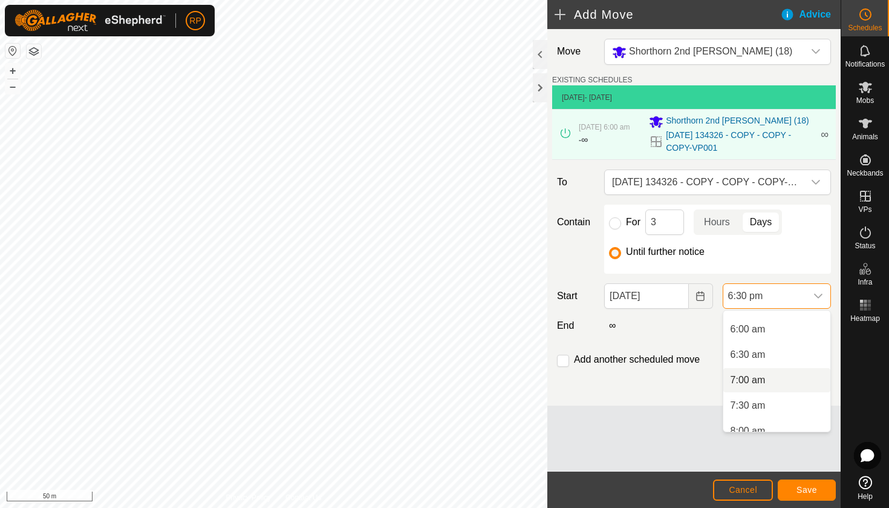
scroll to position [296, 0]
click at [795, 331] on li "6:00 am" at bounding box center [776, 331] width 107 height 24
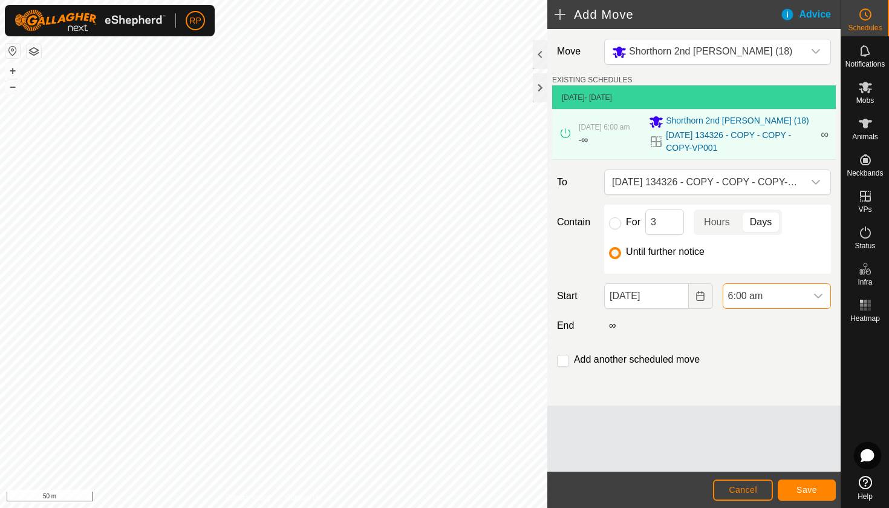
click at [808, 488] on span "Save" at bounding box center [807, 490] width 21 height 10
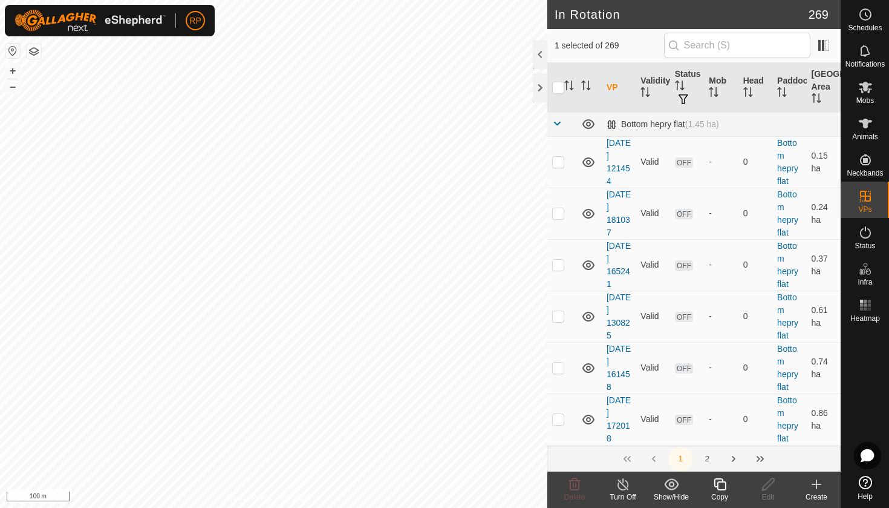
click at [713, 484] on icon at bounding box center [720, 484] width 15 height 15
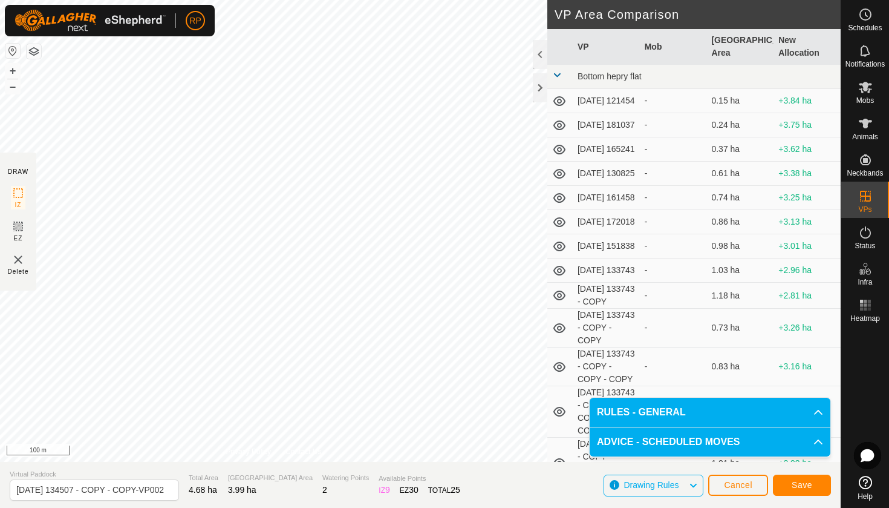
click at [809, 483] on span "Save" at bounding box center [802, 485] width 21 height 10
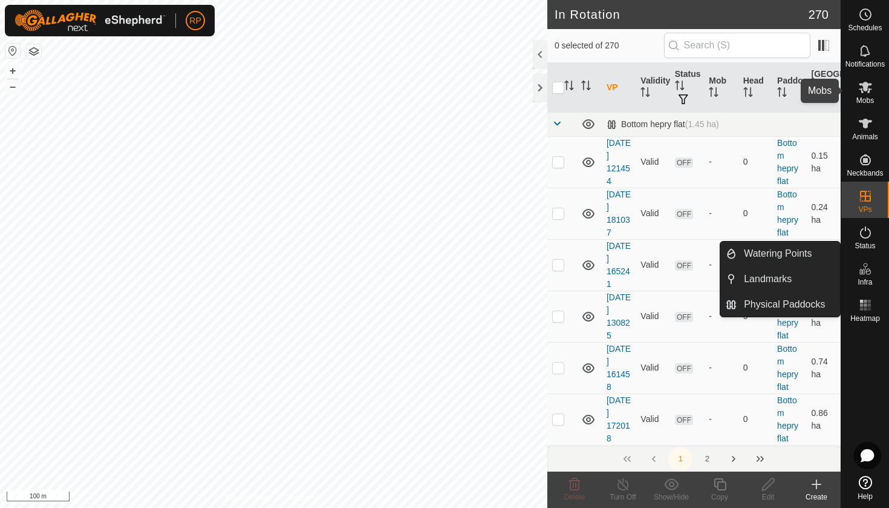
click at [863, 97] on span "Mobs" at bounding box center [866, 100] width 18 height 7
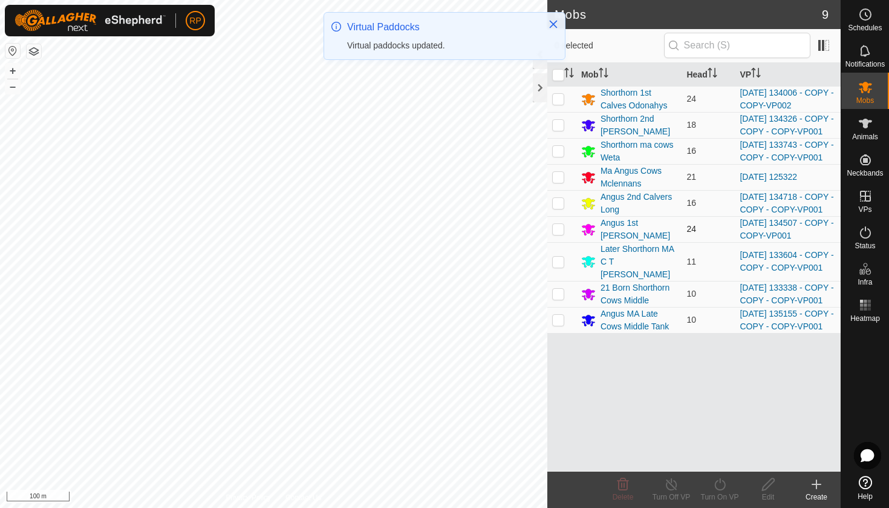
click at [559, 233] on p-checkbox at bounding box center [558, 229] width 12 height 10
checkbox input "true"
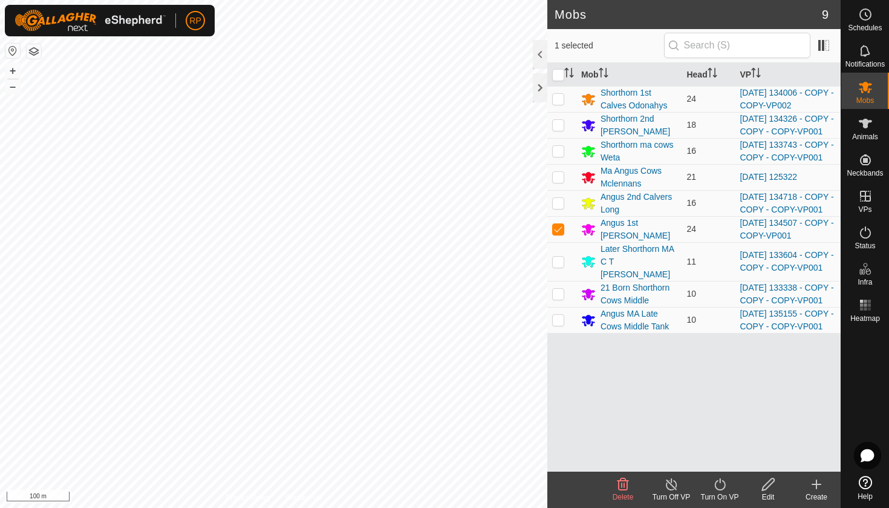
click at [726, 486] on icon at bounding box center [720, 484] width 15 height 15
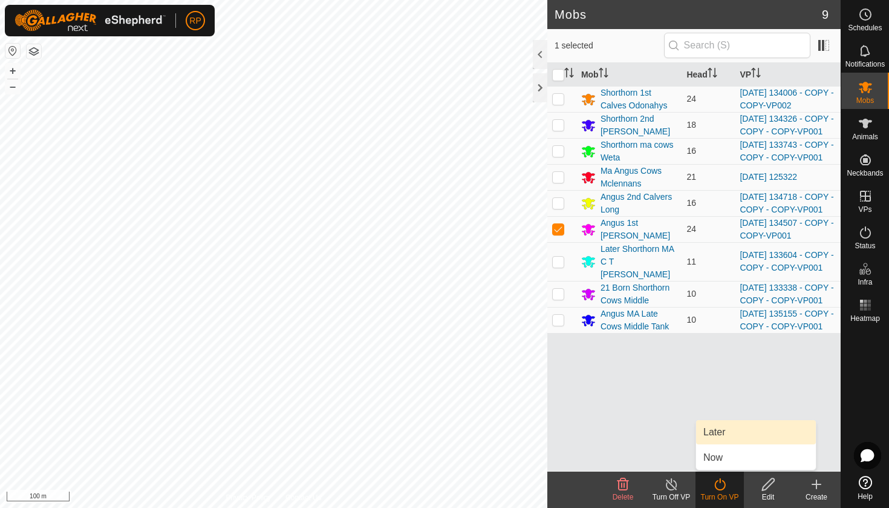
click at [720, 434] on link "Later" at bounding box center [756, 432] width 120 height 24
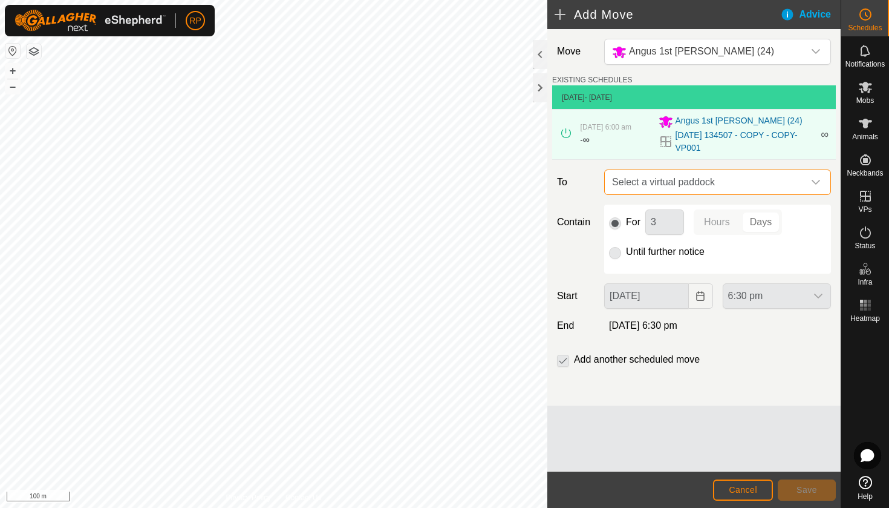
click at [651, 180] on span "Select a virtual paddock" at bounding box center [705, 182] width 197 height 24
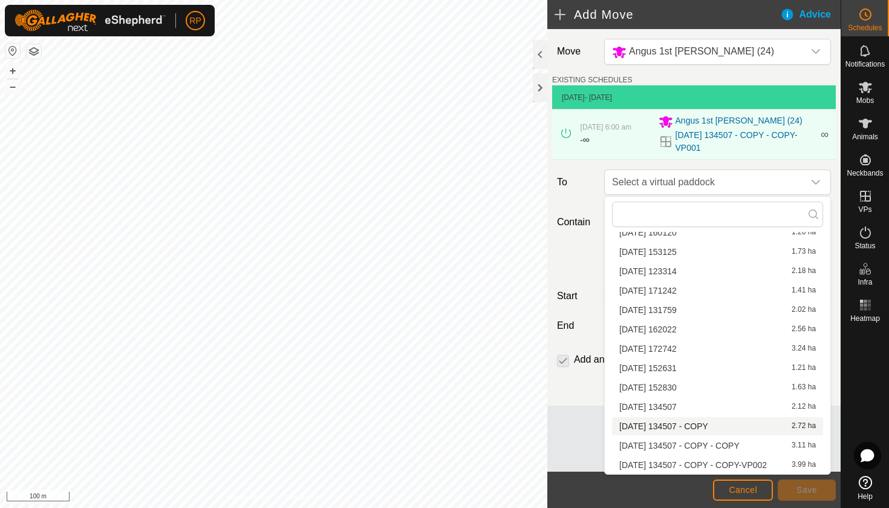
scroll to position [462, 0]
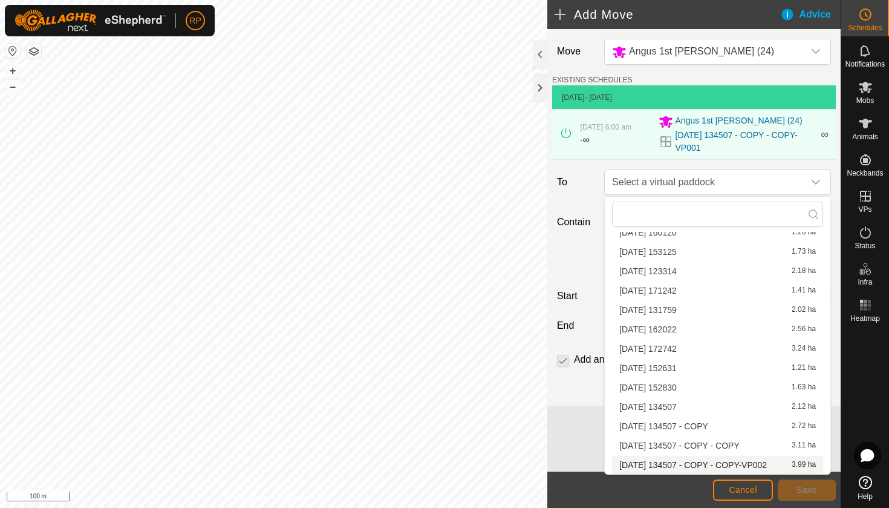
click at [718, 465] on li "[DATE] 134507 - COPY - COPY-VP002 3.99 ha" at bounding box center [717, 464] width 211 height 18
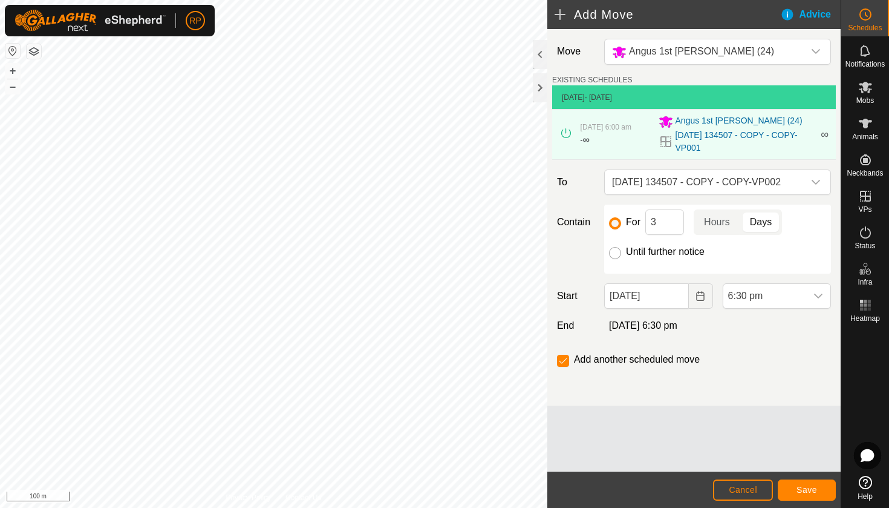
click at [614, 256] on input "Until further notice" at bounding box center [615, 253] width 12 height 12
radio input "true"
checkbox input "false"
click at [693, 292] on button "Choose Date" at bounding box center [701, 295] width 24 height 25
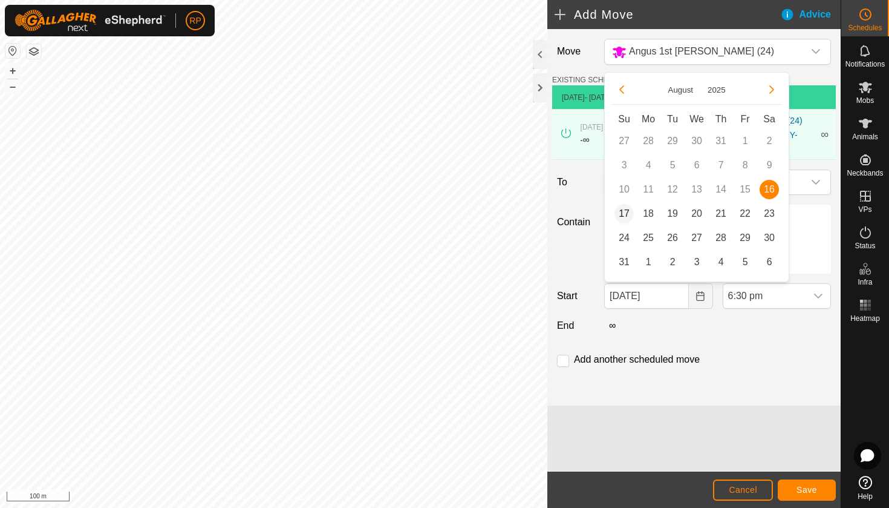
click at [624, 220] on span "17" at bounding box center [624, 213] width 19 height 19
type input "[DATE]"
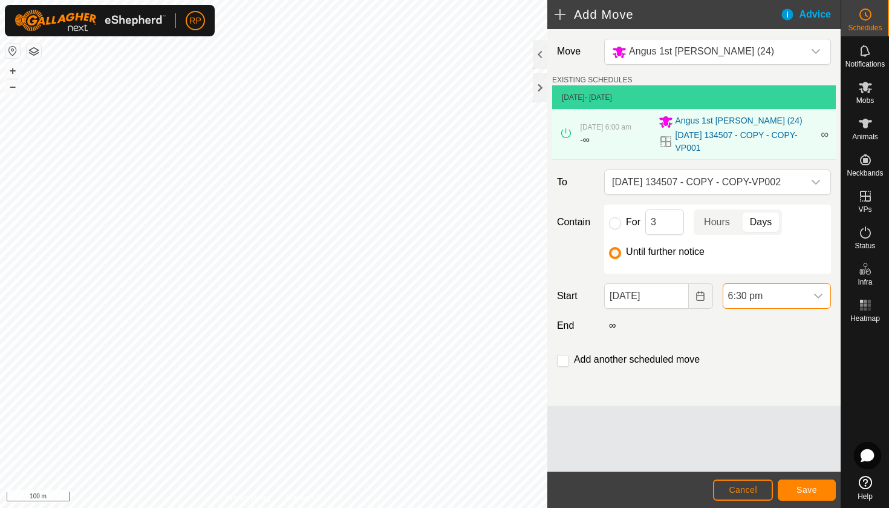
click at [798, 290] on span "6:30 pm" at bounding box center [764, 296] width 83 height 24
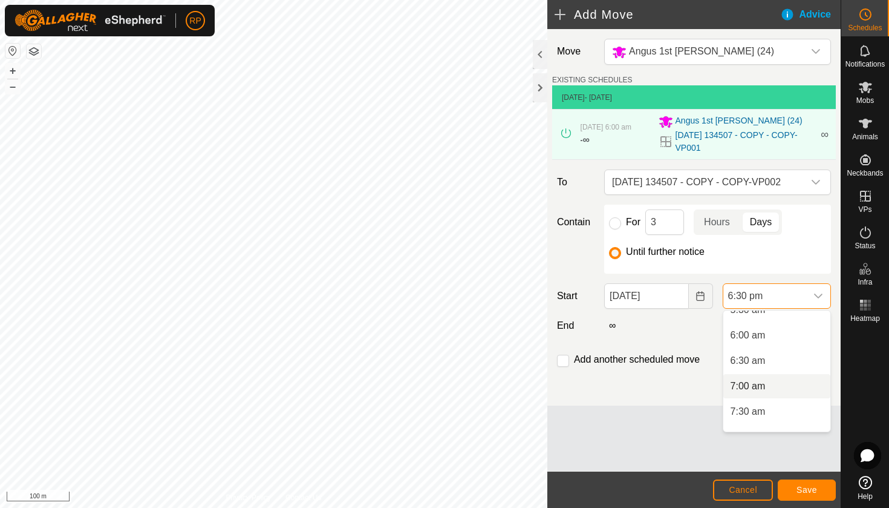
scroll to position [279, 0]
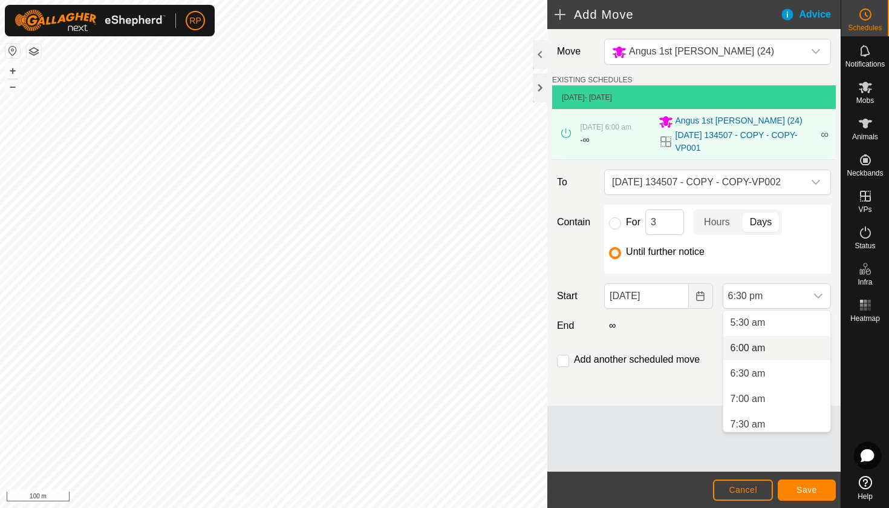
click at [774, 347] on li "6:00 am" at bounding box center [776, 348] width 107 height 24
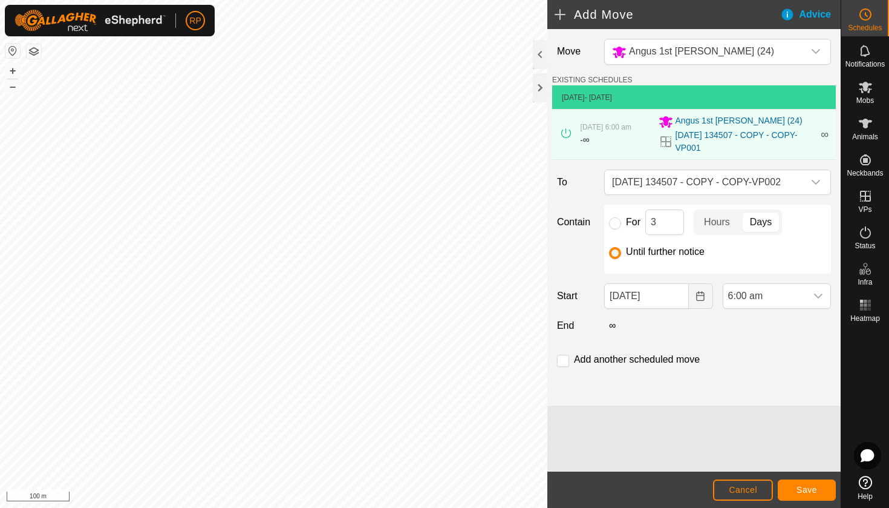
click at [820, 488] on button "Save" at bounding box center [807, 489] width 58 height 21
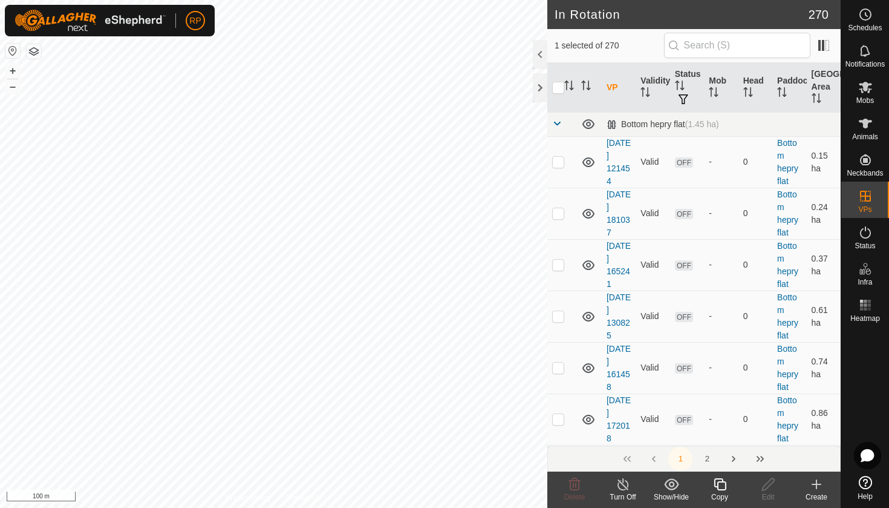
click at [720, 488] on icon at bounding box center [720, 484] width 15 height 15
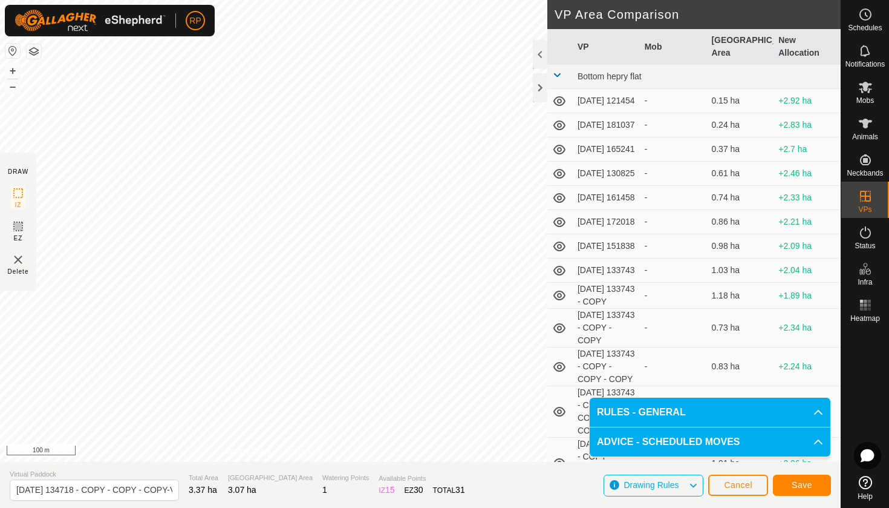
click at [787, 485] on button "Save" at bounding box center [802, 484] width 58 height 21
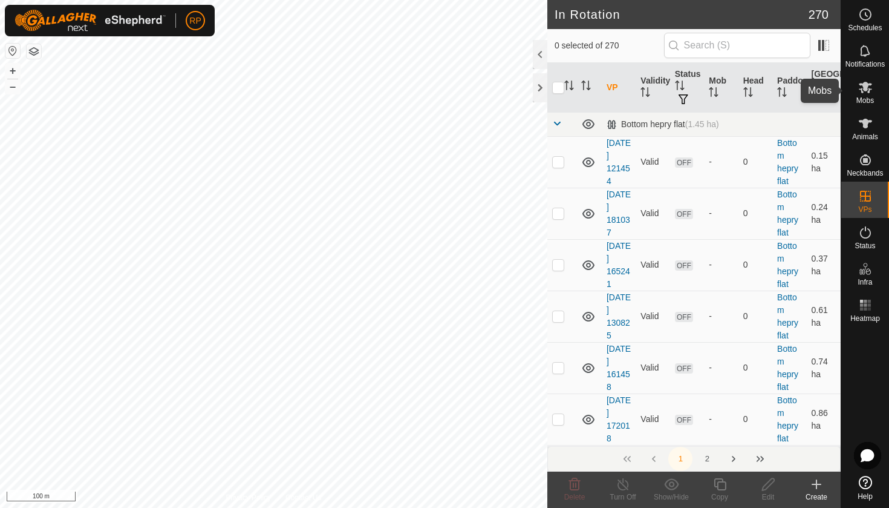
click at [868, 98] on span "Mobs" at bounding box center [866, 100] width 18 height 7
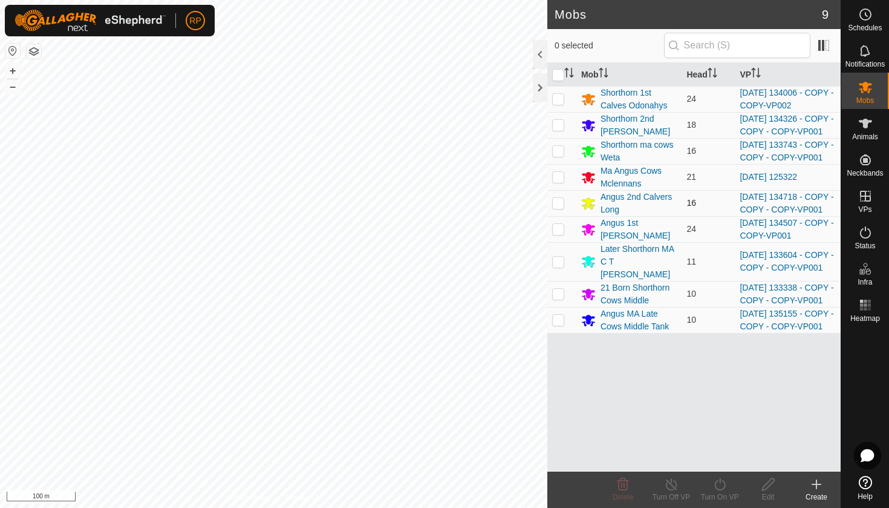
click at [558, 207] on p-checkbox at bounding box center [558, 203] width 12 height 10
checkbox input "true"
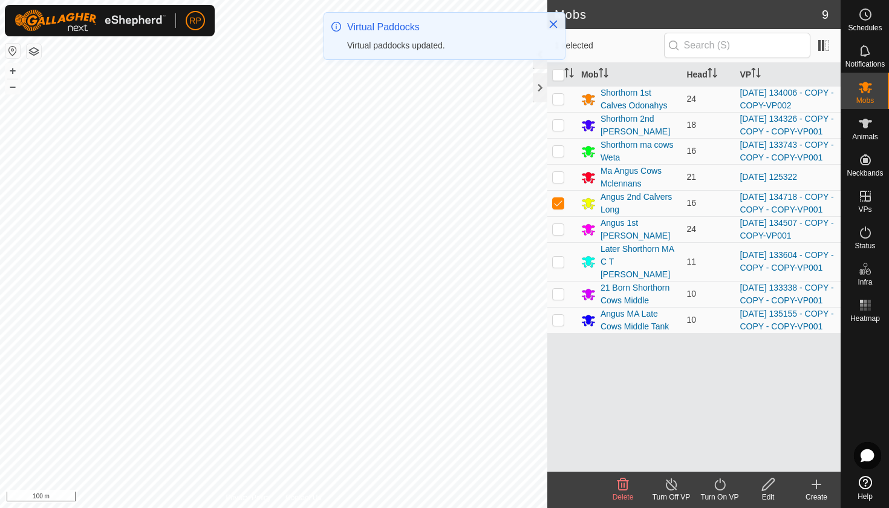
click at [721, 488] on icon at bounding box center [720, 484] width 15 height 15
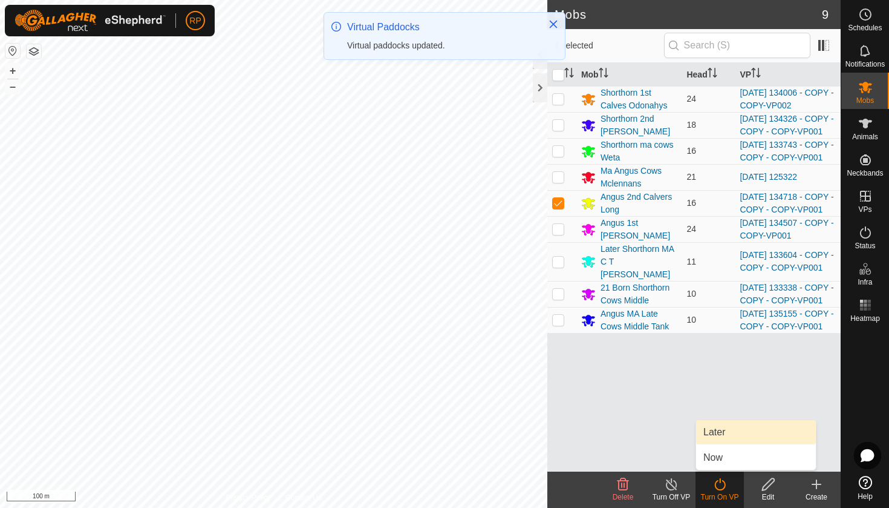
click at [716, 436] on link "Later" at bounding box center [756, 432] width 120 height 24
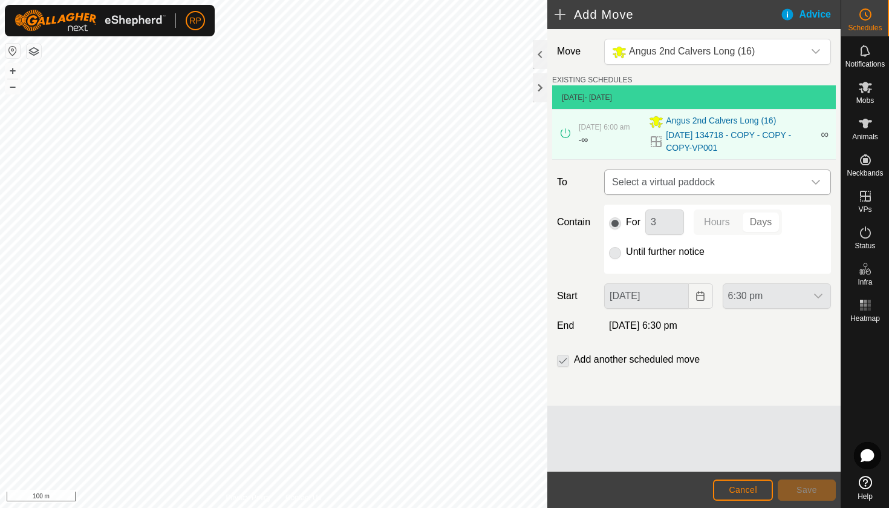
click at [623, 177] on span "Select a virtual paddock" at bounding box center [705, 182] width 197 height 24
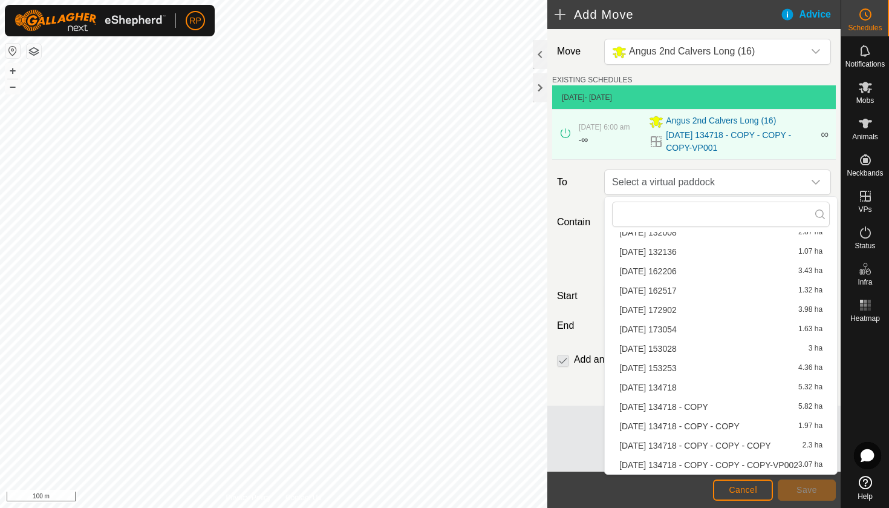
scroll to position [404, 0]
click at [716, 465] on li "[DATE] 134718 - COPY - COPY - COPY-VP002 3.07 ha" at bounding box center [721, 464] width 218 height 18
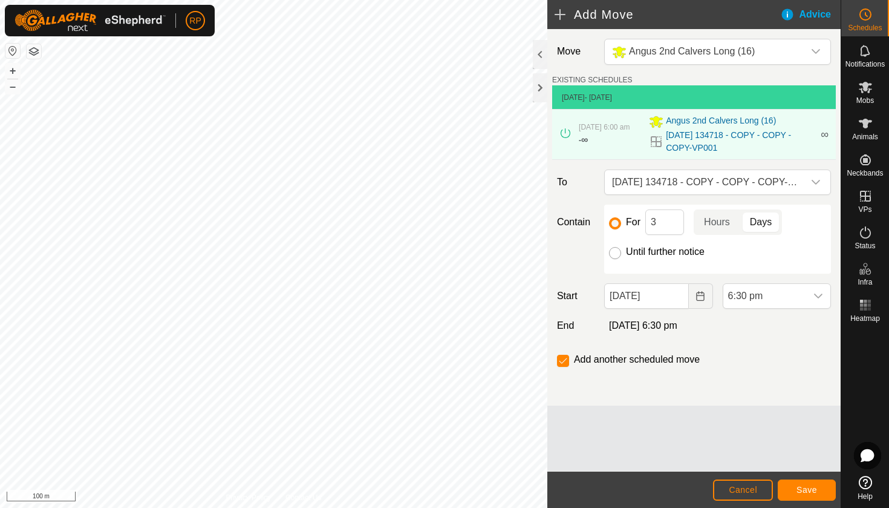
click at [614, 258] on input "Until further notice" at bounding box center [615, 253] width 12 height 12
radio input "true"
checkbox input "false"
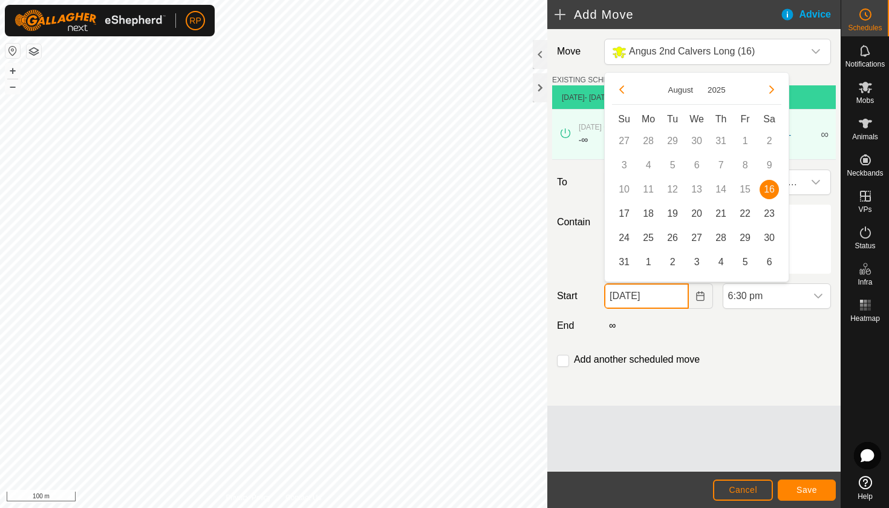
click at [644, 299] on input "[DATE]" at bounding box center [646, 295] width 84 height 25
click at [627, 215] on span "17" at bounding box center [624, 213] width 19 height 19
type input "[DATE]"
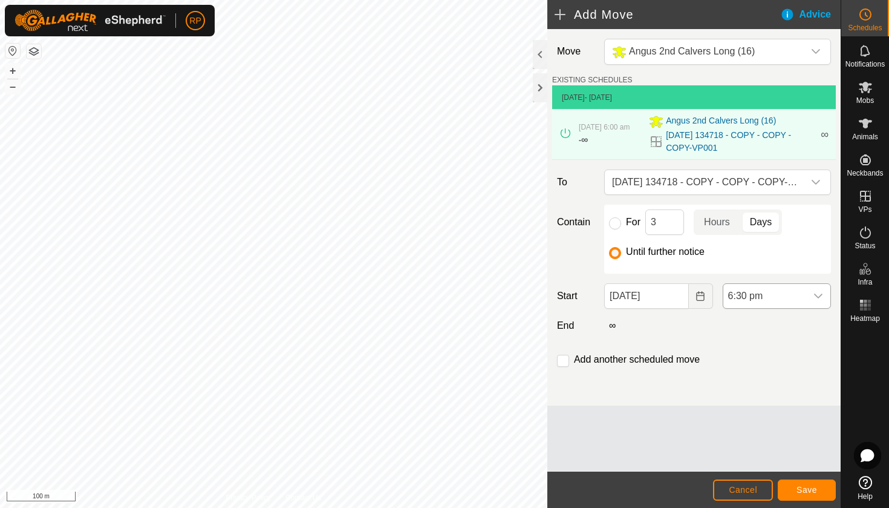
click at [812, 298] on div "dropdown trigger" at bounding box center [818, 296] width 24 height 24
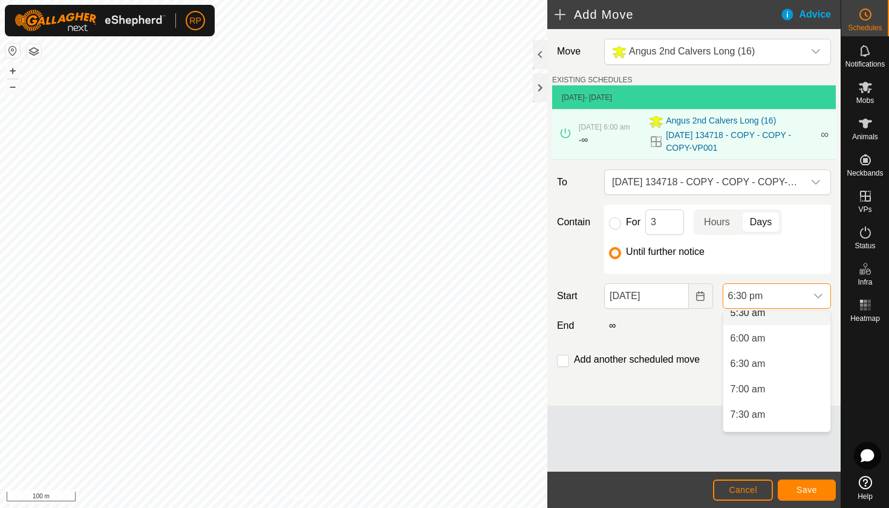
scroll to position [279, 0]
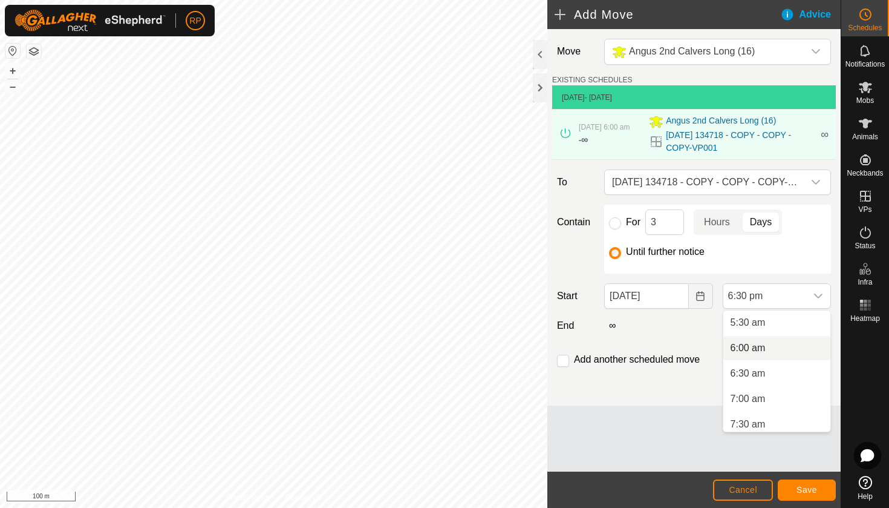
click at [758, 347] on li "6:00 am" at bounding box center [776, 348] width 107 height 24
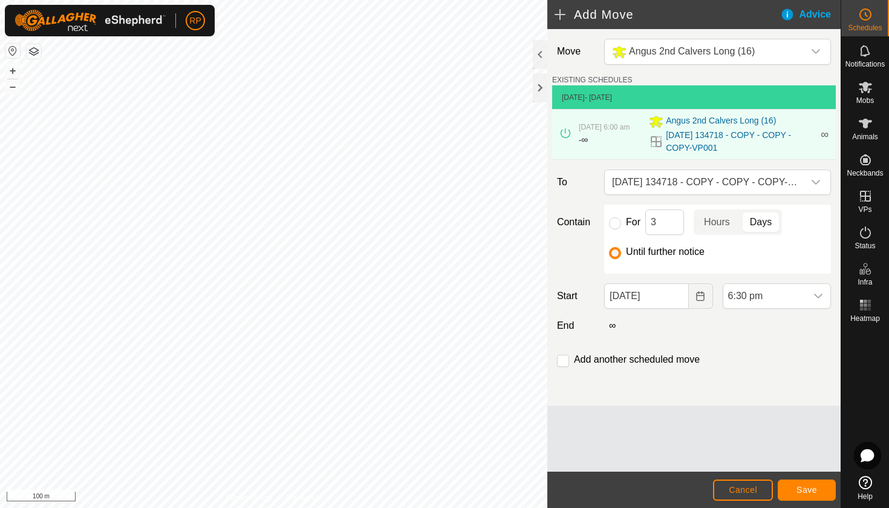
scroll to position [843, 0]
click at [810, 492] on span "Save" at bounding box center [807, 490] width 21 height 10
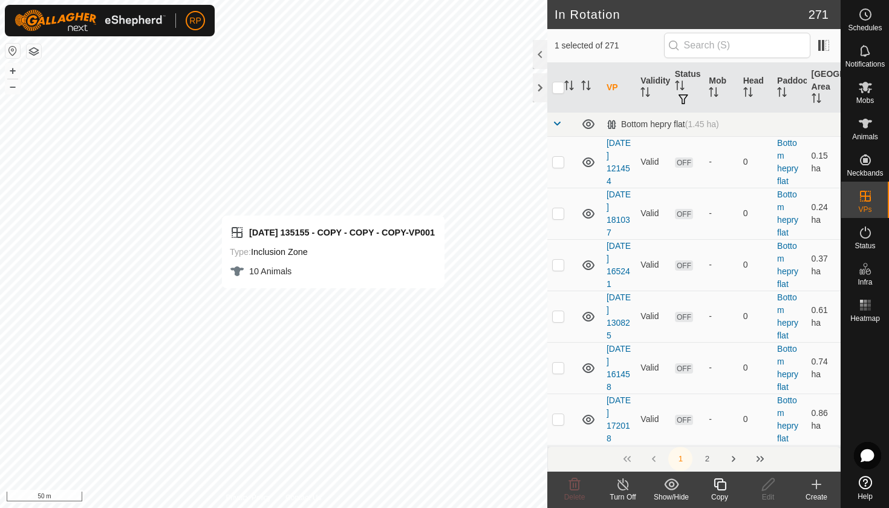
click at [716, 481] on icon at bounding box center [720, 484] width 15 height 15
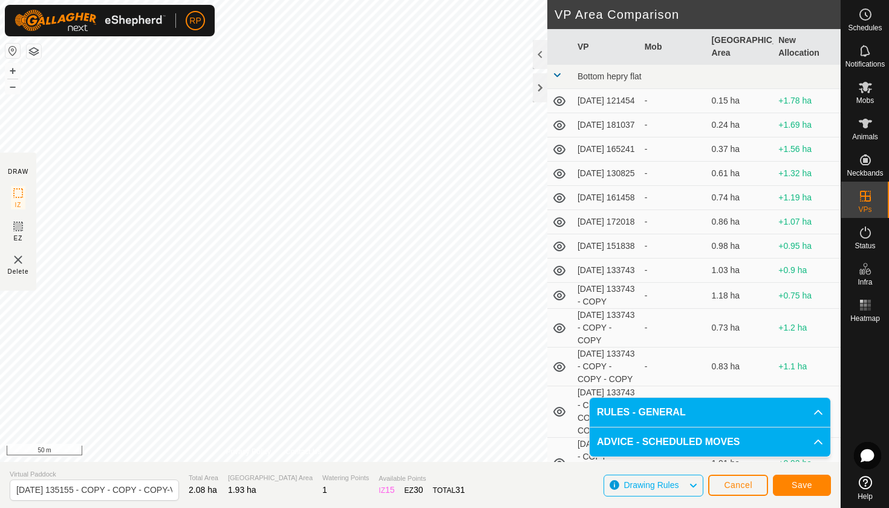
click at [800, 492] on button "Save" at bounding box center [802, 484] width 58 height 21
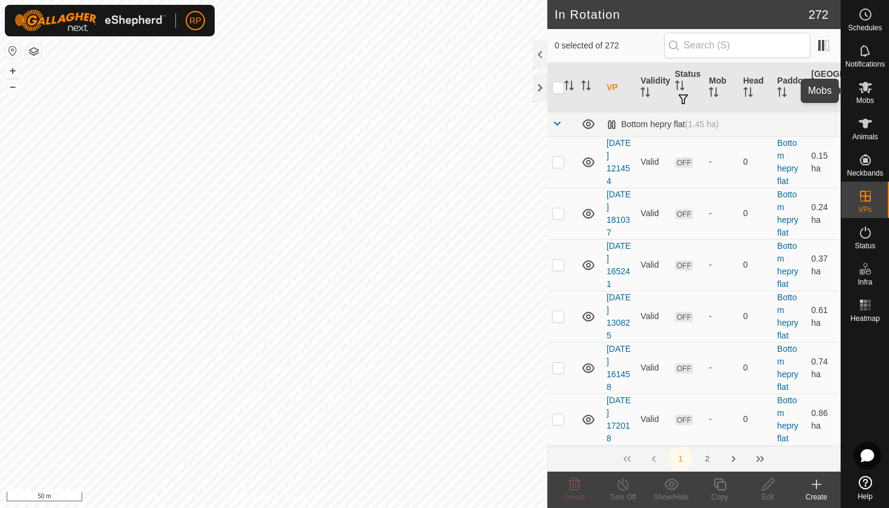
click at [869, 104] on span "Mobs" at bounding box center [866, 100] width 18 height 7
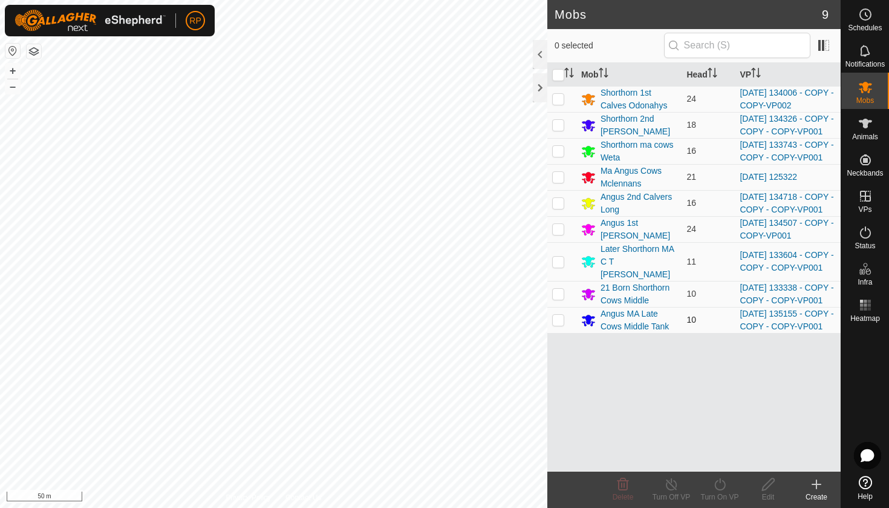
click at [558, 324] on p-checkbox at bounding box center [558, 320] width 12 height 10
checkbox input "true"
click at [709, 490] on turn-on-svg-icon at bounding box center [720, 484] width 48 height 15
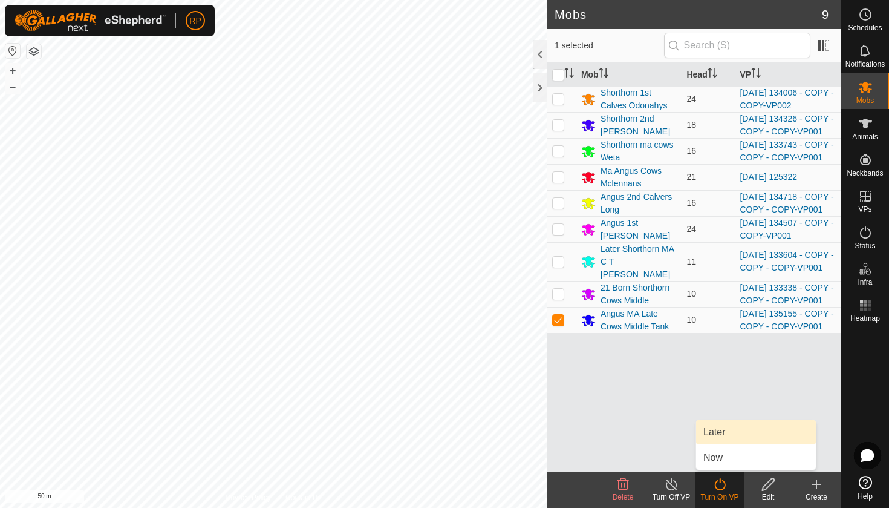
click at [713, 436] on link "Later" at bounding box center [756, 432] width 120 height 24
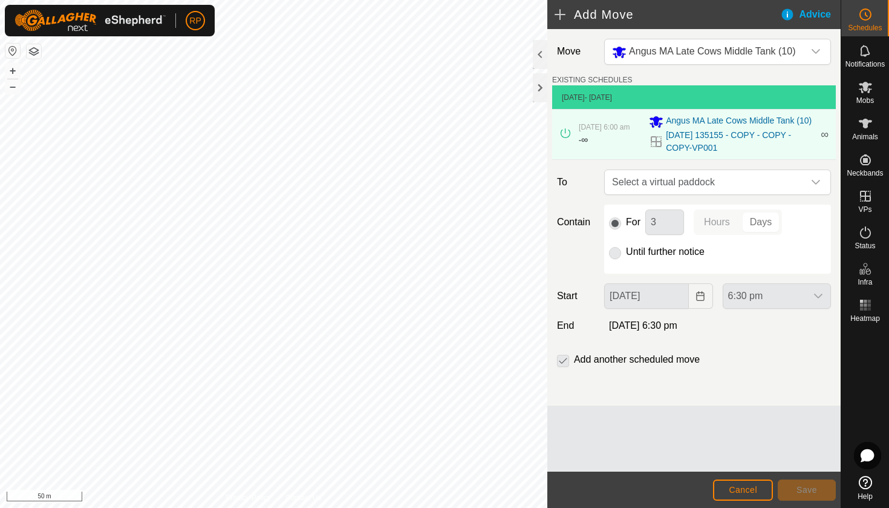
click at [675, 186] on span "Select a virtual paddock" at bounding box center [705, 182] width 197 height 24
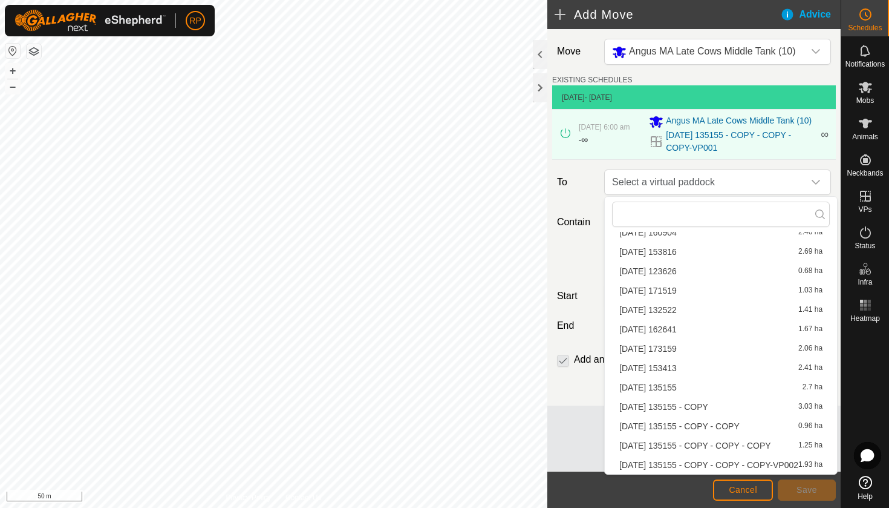
scroll to position [269, 0]
click at [719, 468] on li "[DATE] 135155 - COPY - COPY - COPY-VP002 1.93 ha" at bounding box center [721, 464] width 218 height 18
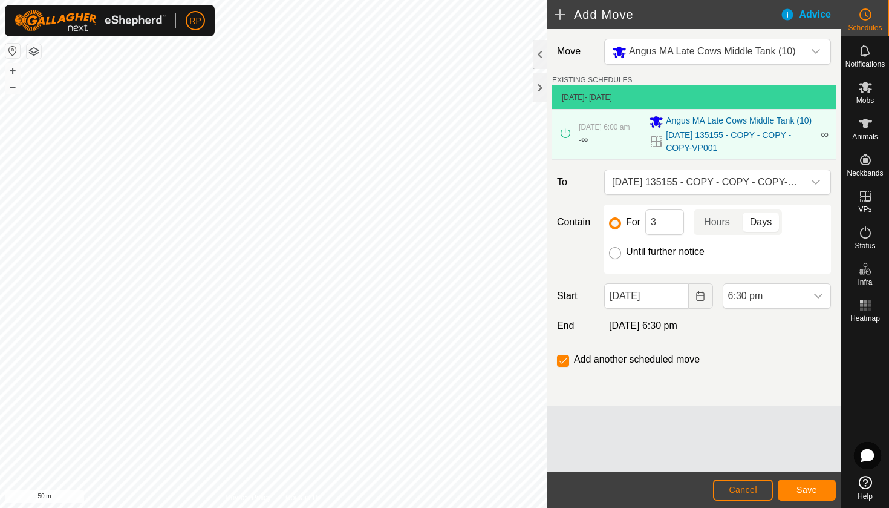
click at [612, 252] on input "Until further notice" at bounding box center [615, 253] width 12 height 12
radio input "true"
checkbox input "false"
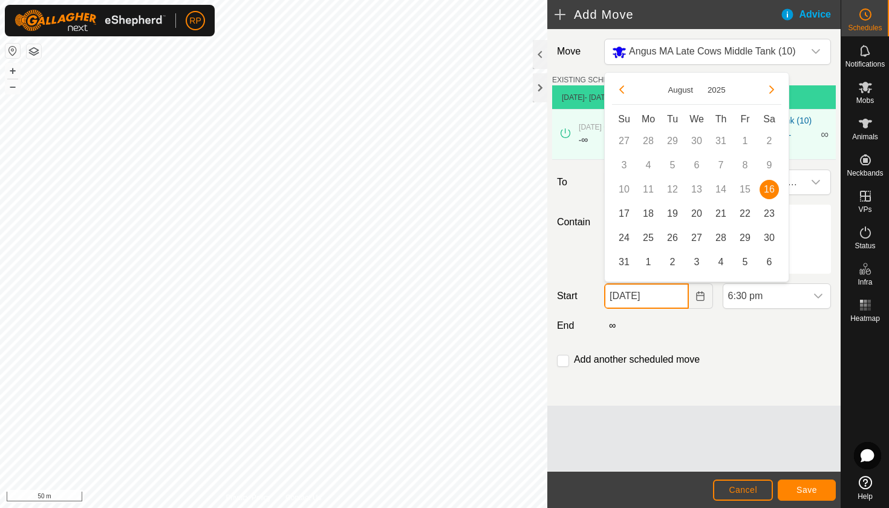
click at [666, 293] on input "[DATE]" at bounding box center [646, 295] width 84 height 25
click at [624, 221] on span "17" at bounding box center [624, 213] width 19 height 19
type input "[DATE]"
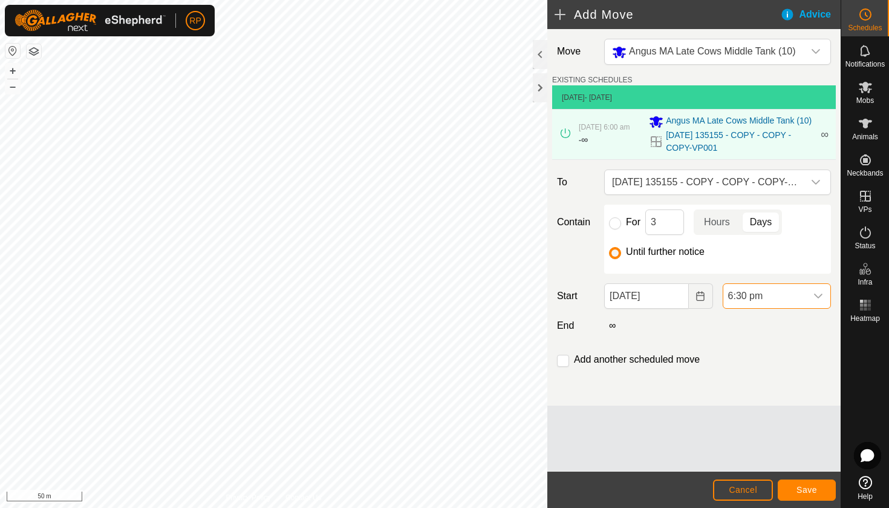
click at [789, 302] on span "6:30 pm" at bounding box center [764, 296] width 83 height 24
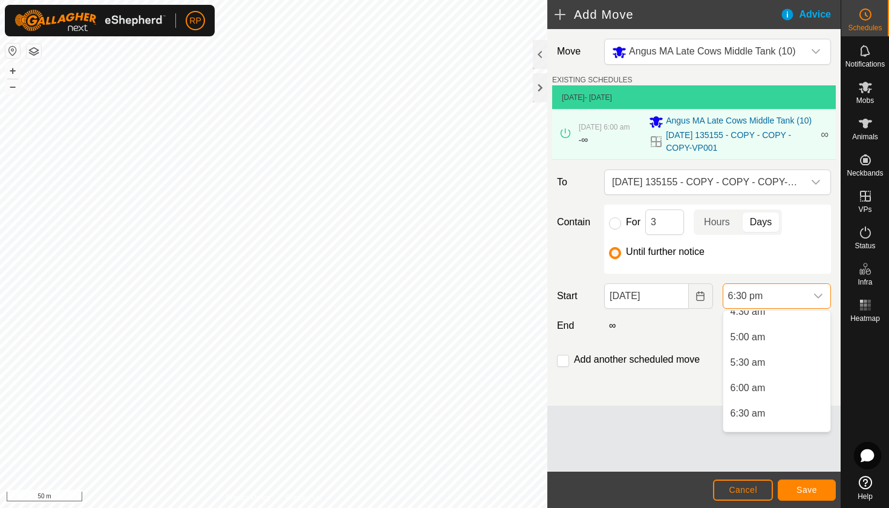
scroll to position [246, 0]
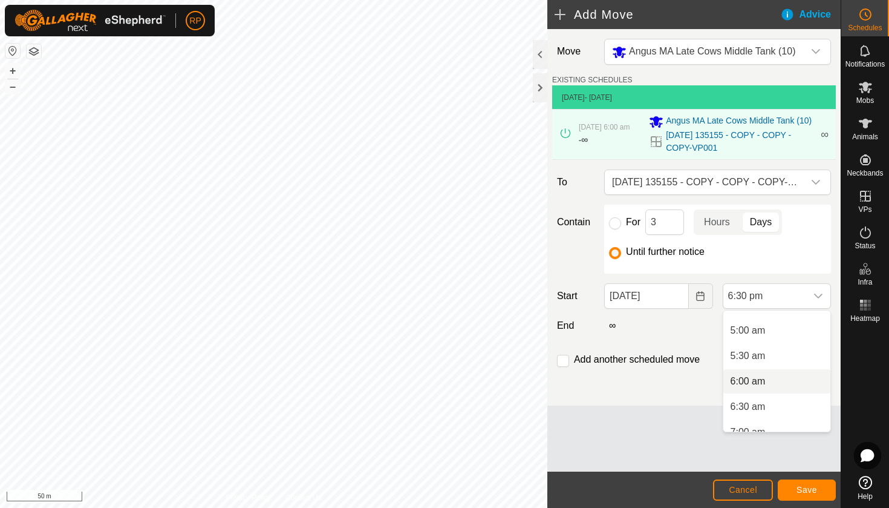
click at [750, 385] on li "6:00 am" at bounding box center [776, 381] width 107 height 24
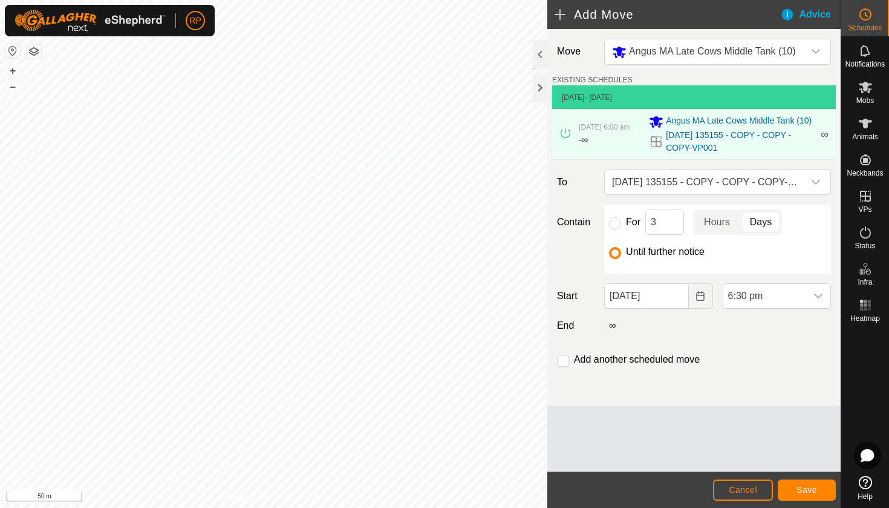
scroll to position [843, 0]
click at [811, 495] on button "Save" at bounding box center [807, 489] width 58 height 21
